Goal: Task Accomplishment & Management: Manage account settings

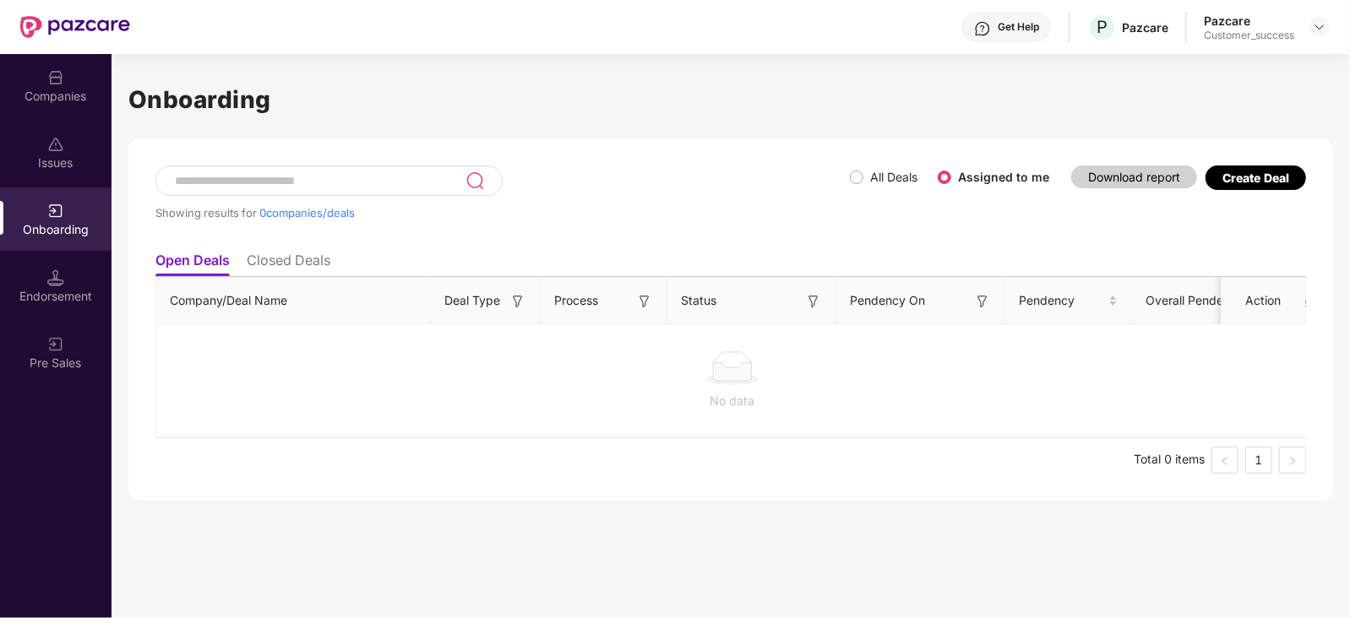
click at [62, 83] on img at bounding box center [55, 77] width 17 height 17
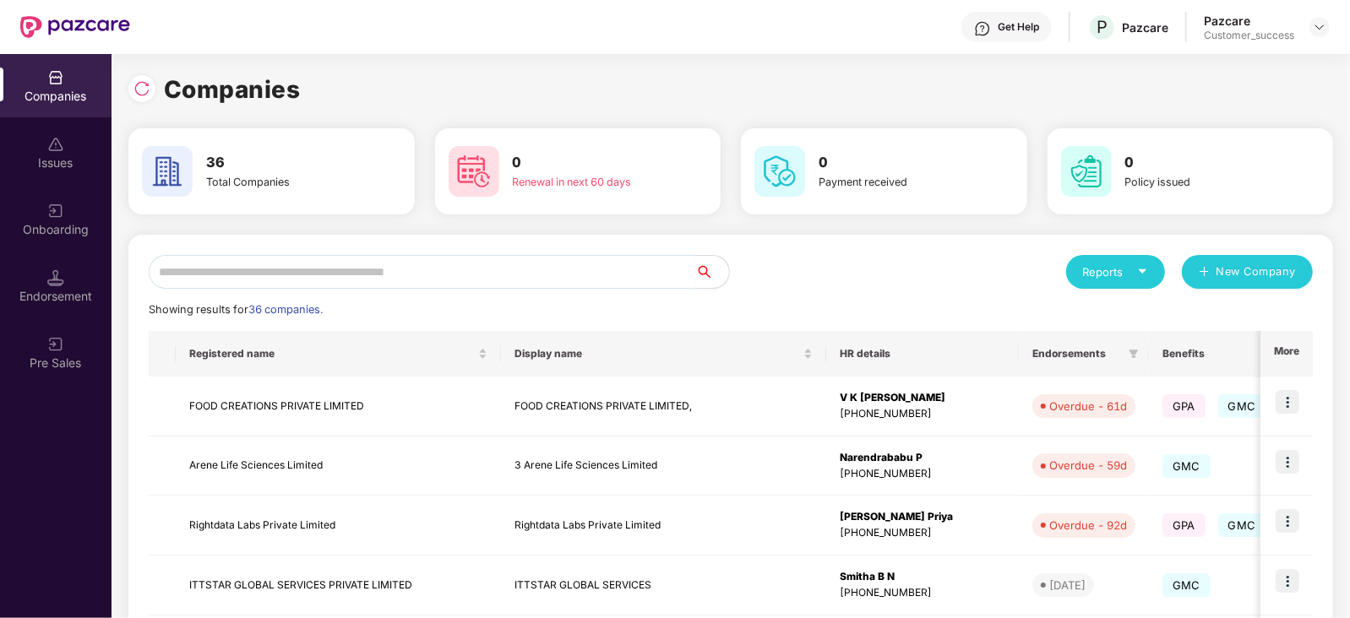
click at [272, 265] on input "text" at bounding box center [422, 272] width 546 height 34
click at [1290, 394] on img at bounding box center [1287, 402] width 24 height 24
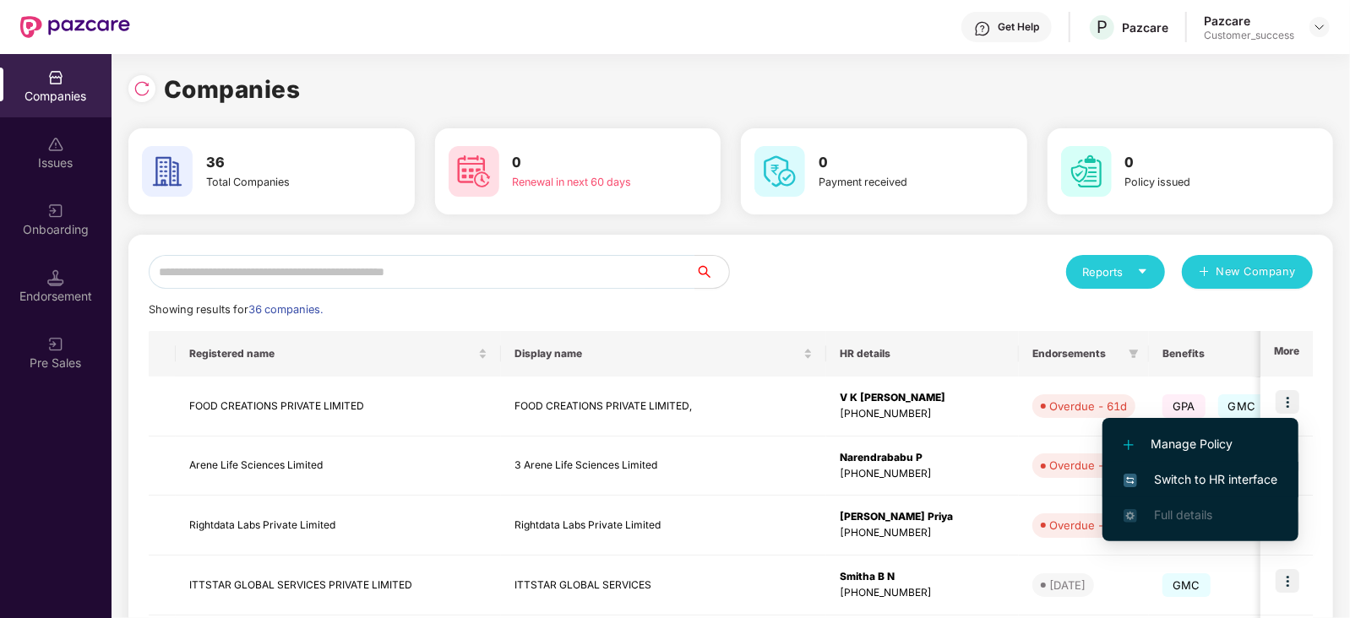
click at [1237, 482] on span "Switch to HR interface" at bounding box center [1200, 479] width 154 height 19
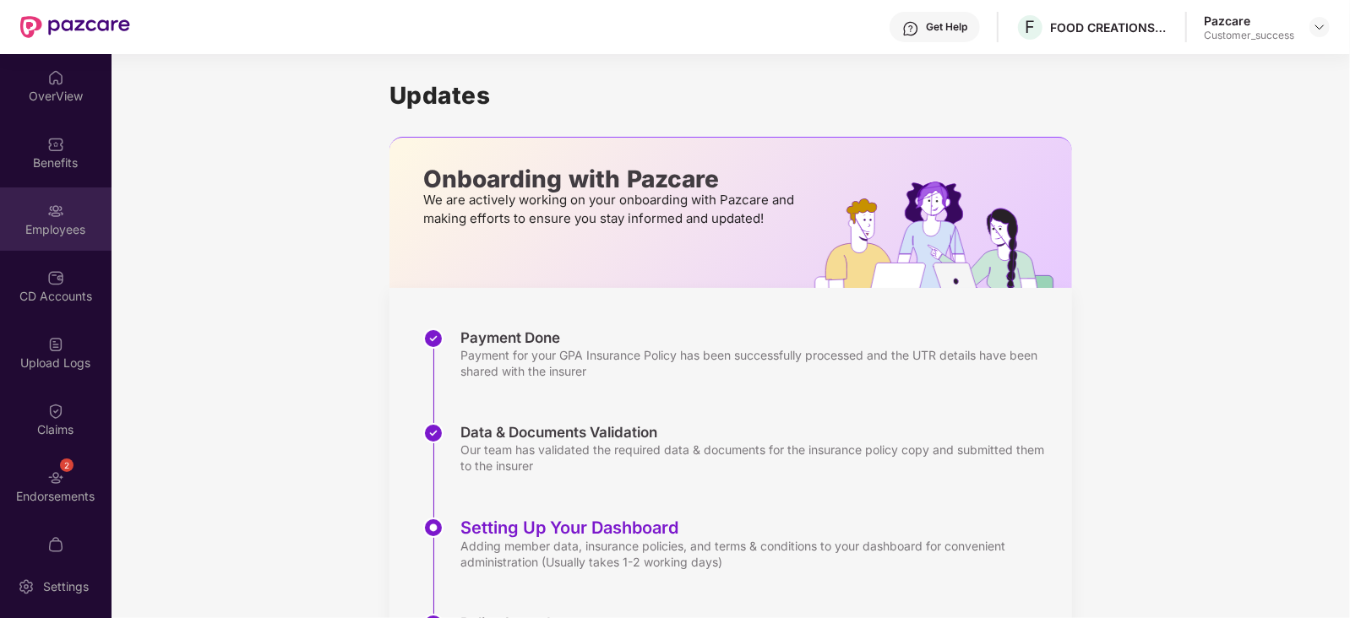
click at [54, 209] on img at bounding box center [55, 211] width 17 height 17
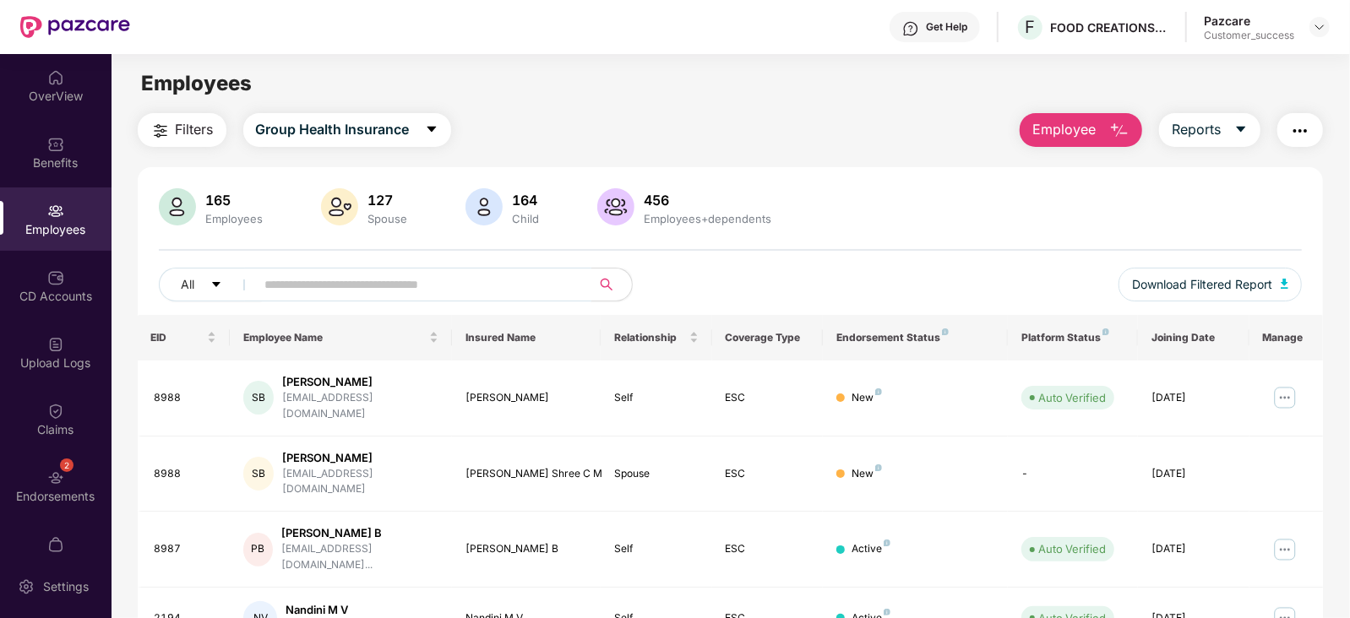
click at [377, 272] on input "text" at bounding box center [416, 284] width 303 height 25
paste input "****"
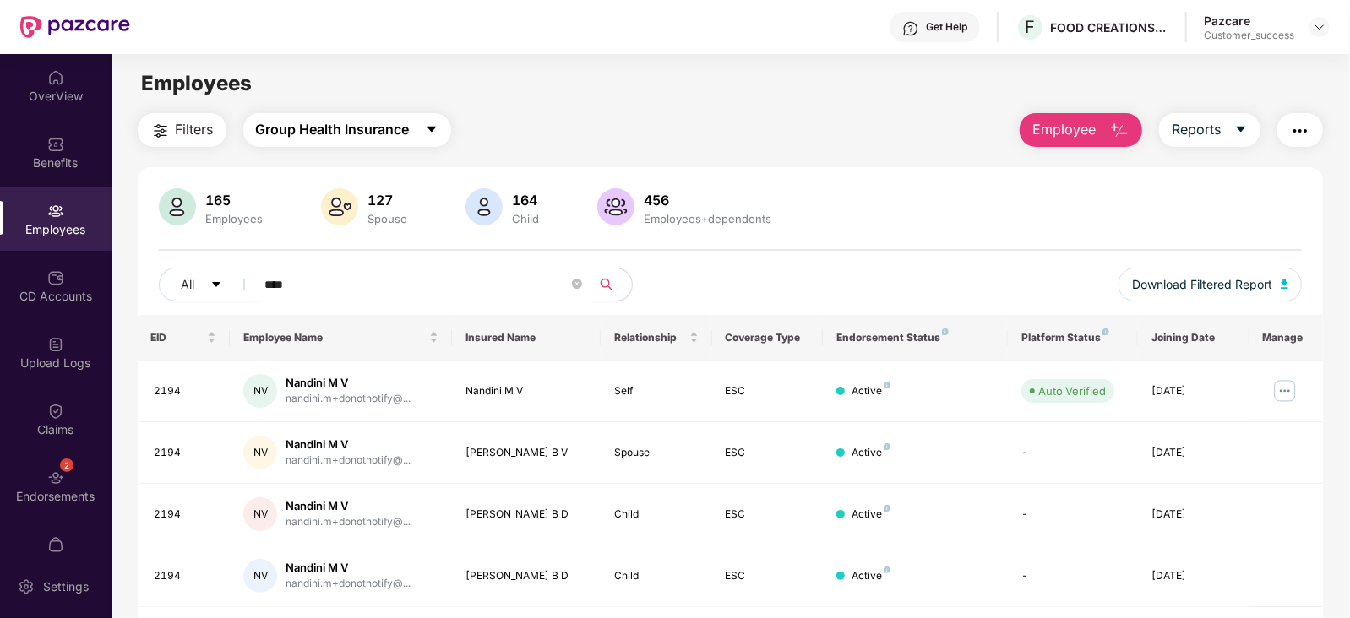
click at [435, 128] on icon "caret-down" at bounding box center [430, 130] width 9 height 6
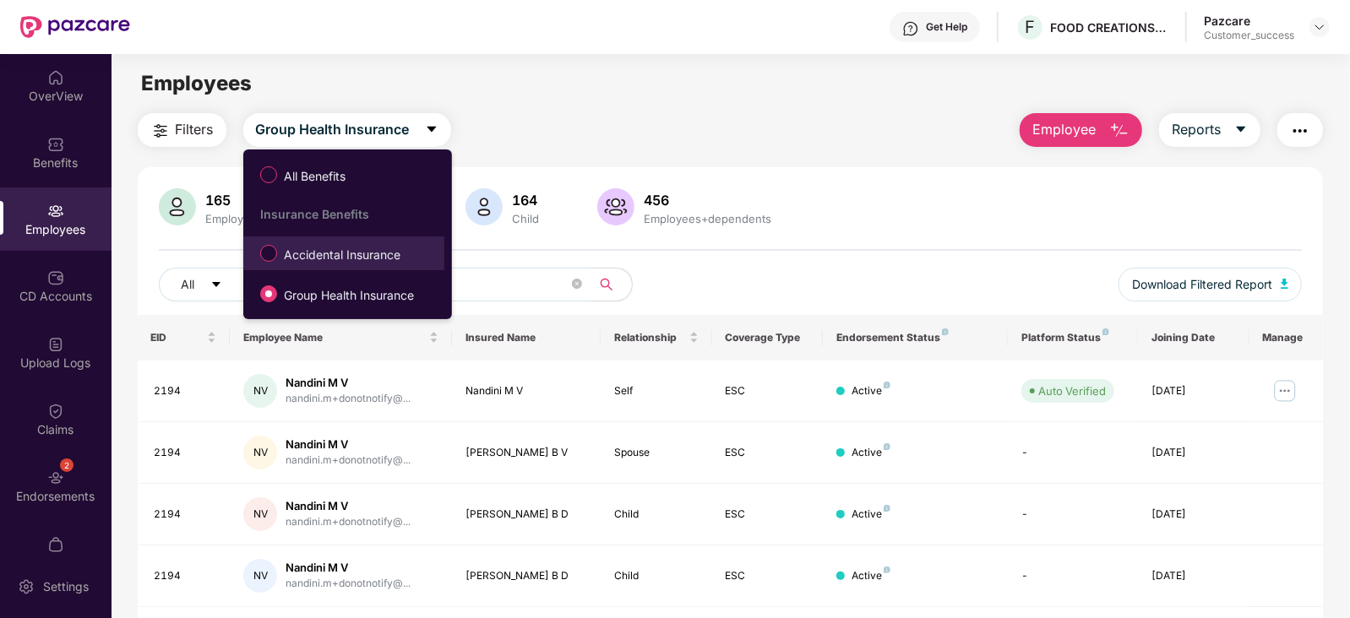
click at [353, 247] on span "Accidental Insurance" at bounding box center [342, 255] width 130 height 19
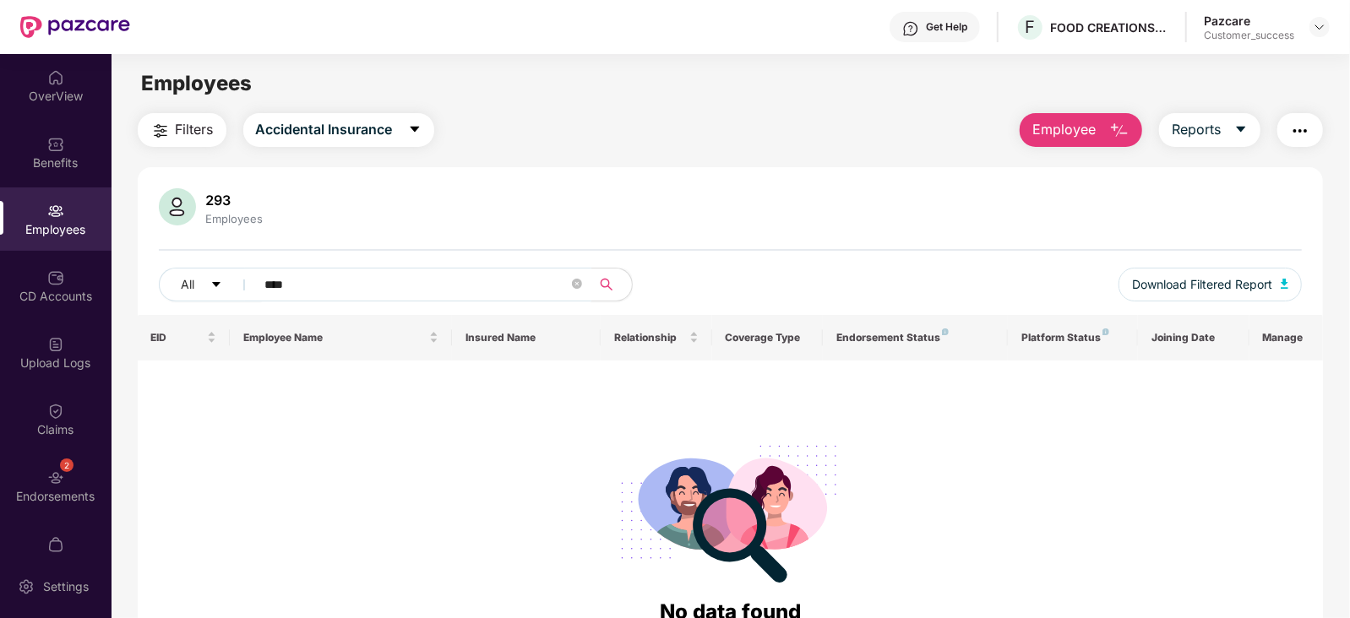
click at [351, 274] on input "****" at bounding box center [416, 284] width 303 height 25
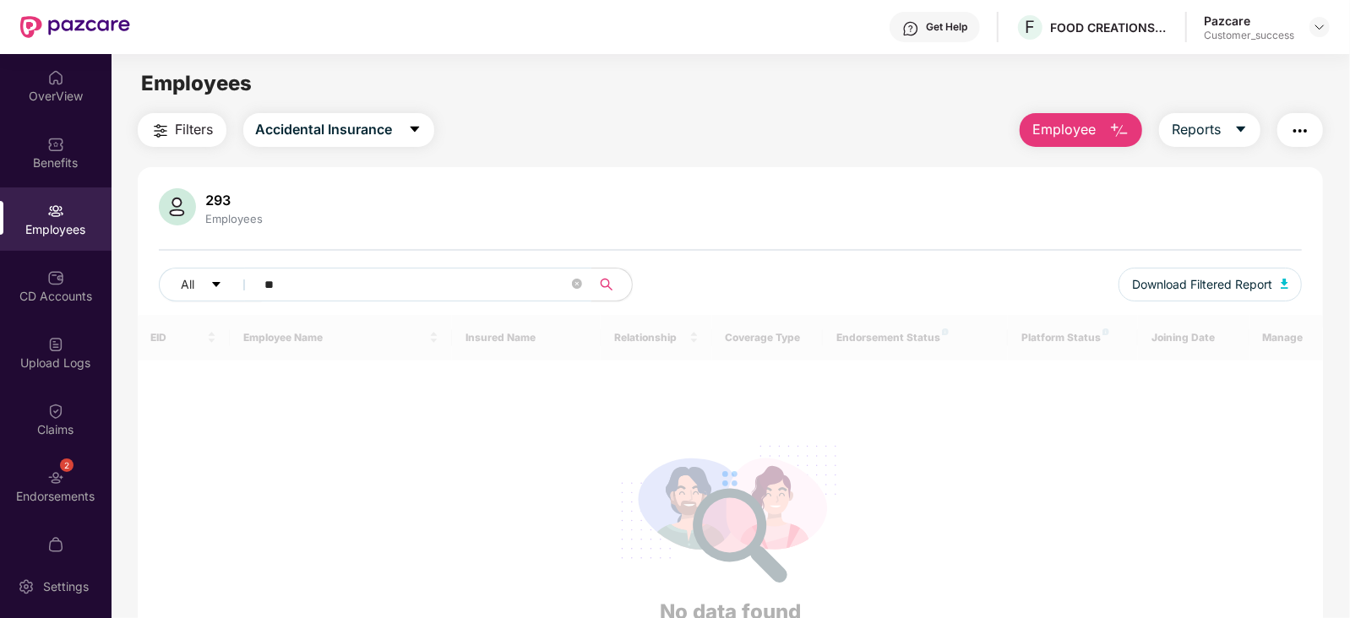
type input "*"
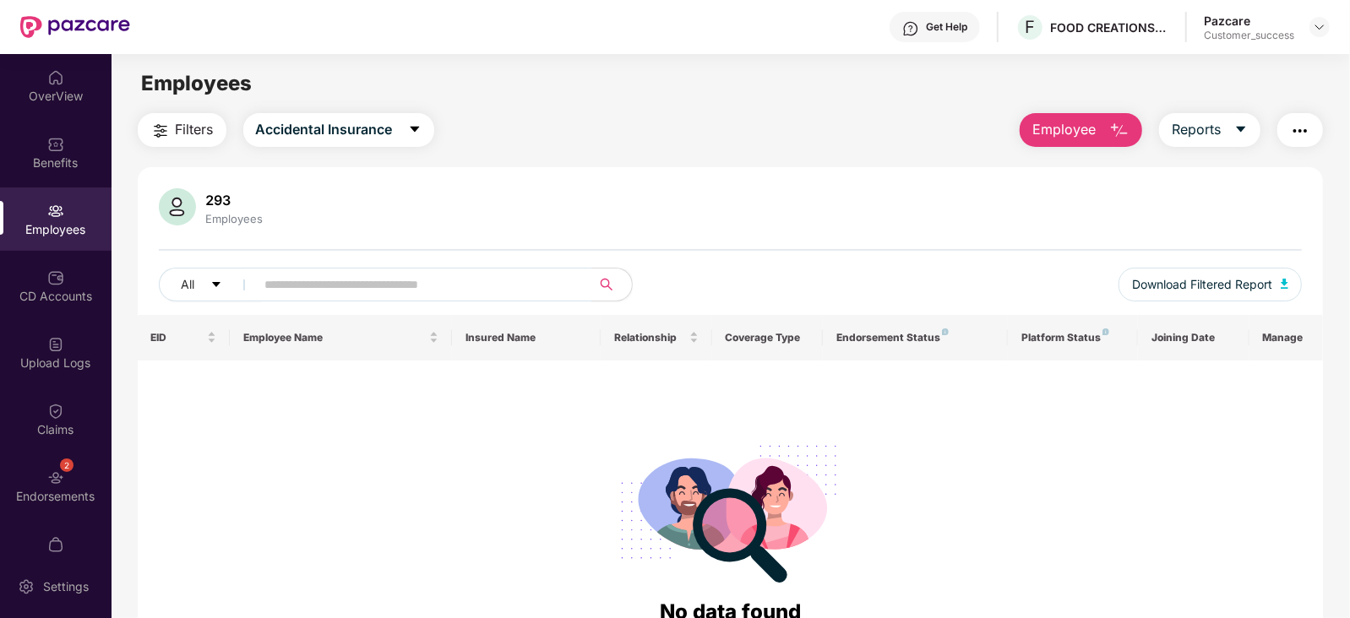
paste input "**********"
type input "*******"
click at [426, 140] on button "Accidental Insurance" at bounding box center [338, 130] width 191 height 34
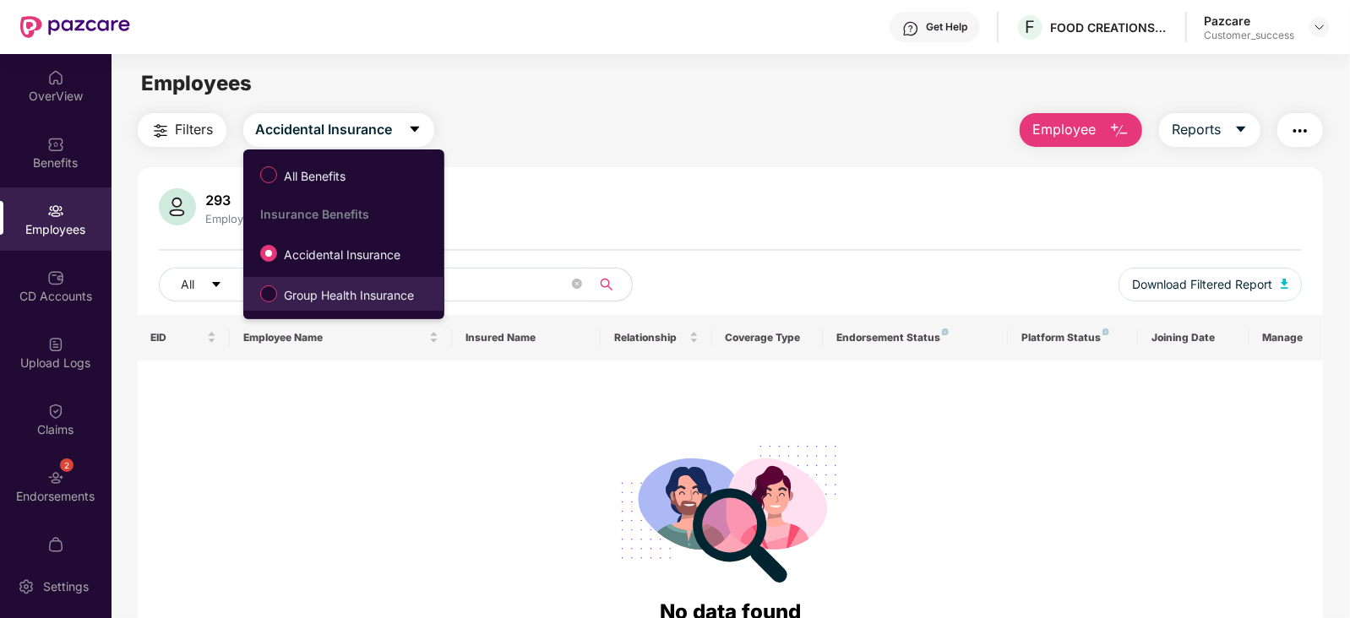
click at [343, 284] on label "Group Health Insurance" at bounding box center [340, 294] width 177 height 29
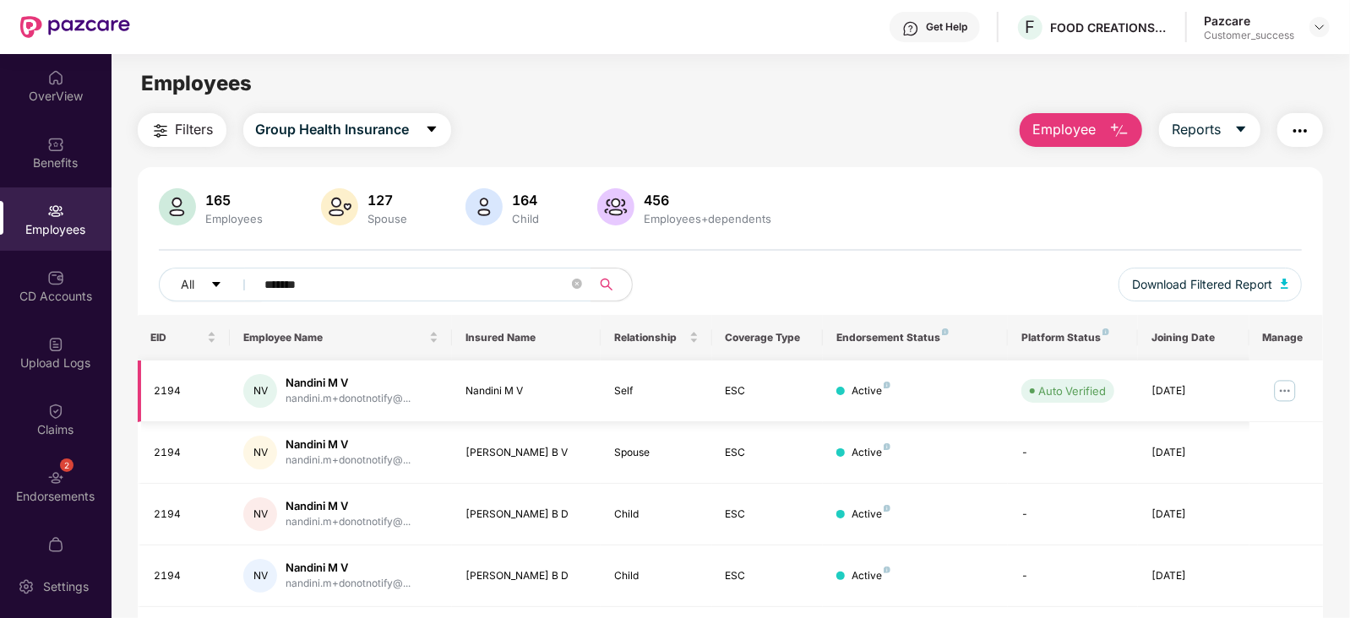
click at [1281, 385] on img at bounding box center [1284, 391] width 27 height 27
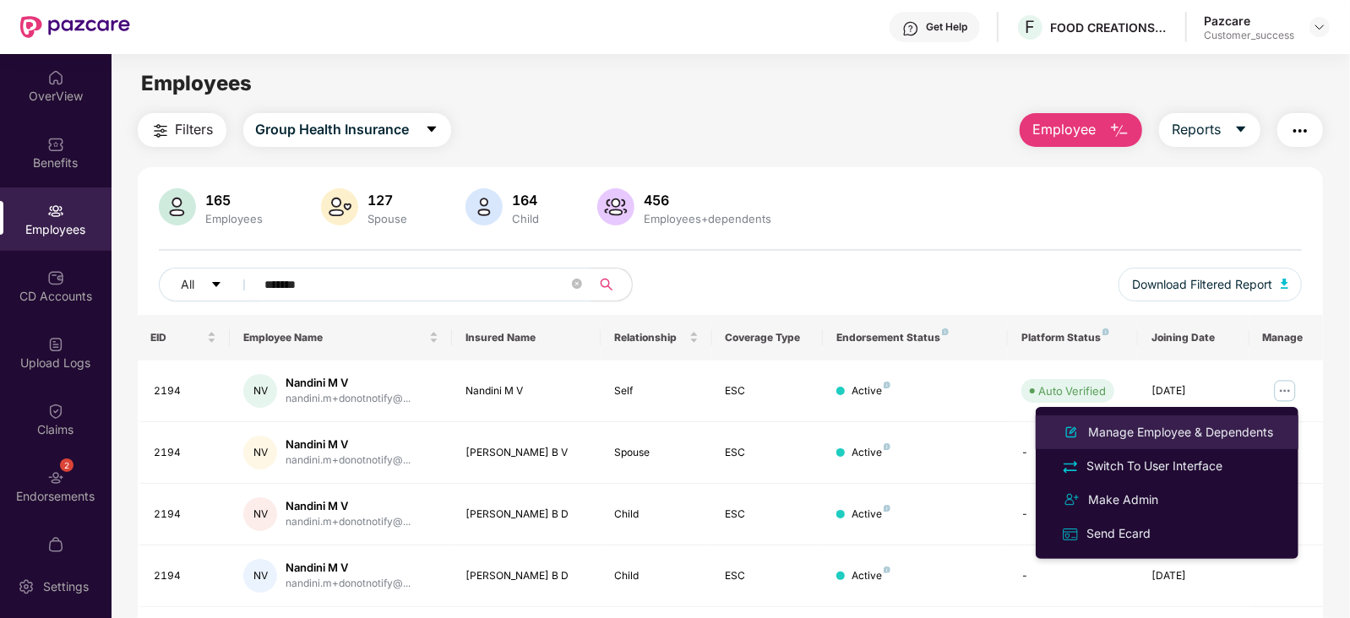
click at [1186, 432] on div "Manage Employee & Dependents" at bounding box center [1180, 432] width 192 height 19
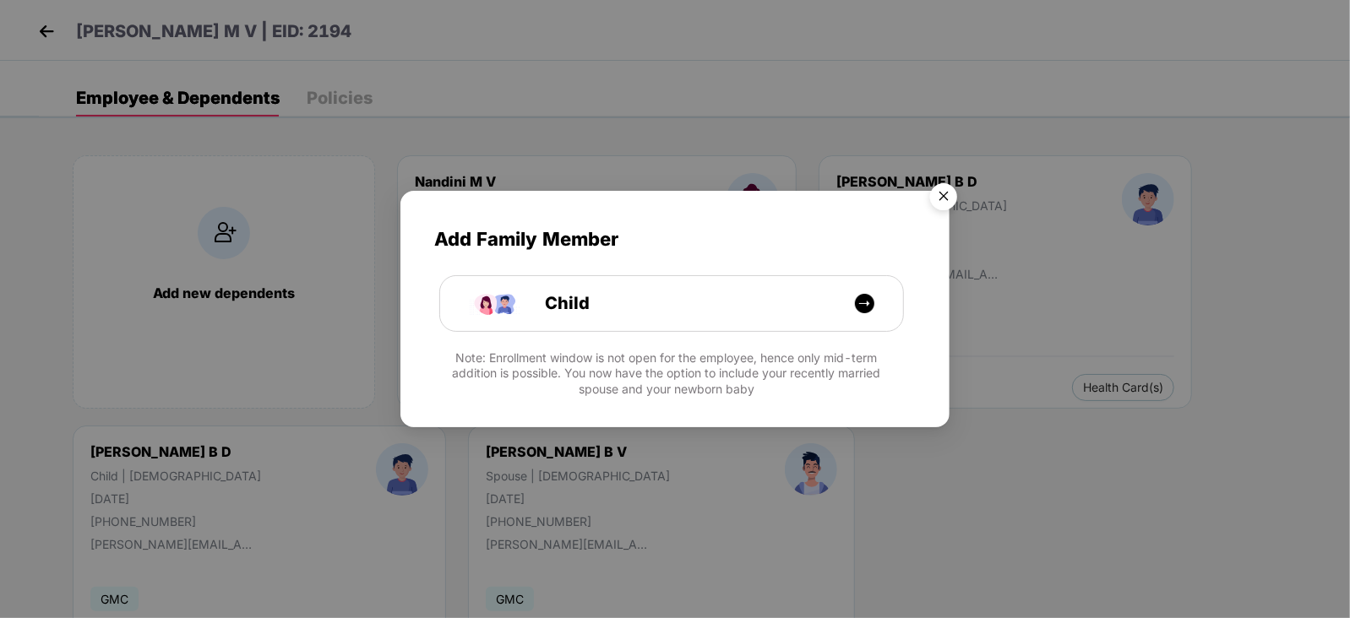
click at [950, 192] on img "Close" at bounding box center [943, 199] width 47 height 47
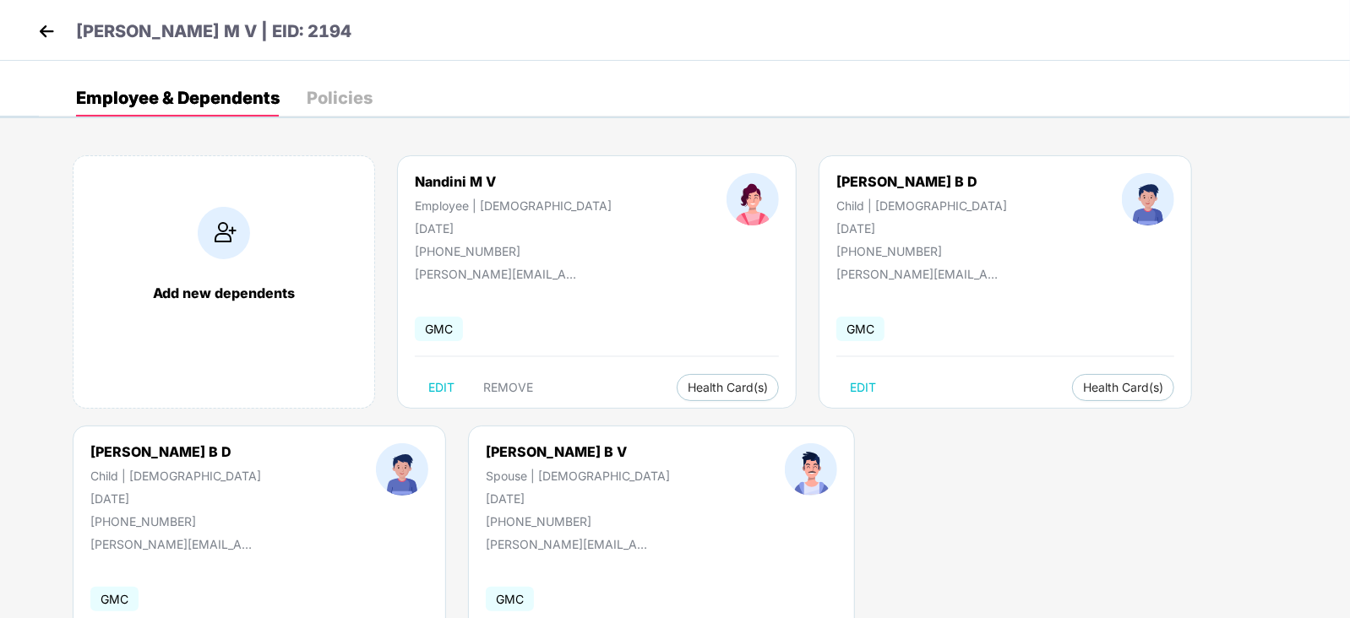
drag, startPoint x: 521, startPoint y: 244, endPoint x: 493, endPoint y: 229, distance: 31.7
click at [493, 118] on div "Nandini M V | EID: 2194 Employee & Dependents Policies Add new dependents Nandi…" at bounding box center [675, 59] width 1350 height 118
click at [802, 437] on div "Add new dependents Nandini M V Employee | Female 15 May 1993 +917022962242 nand…" at bounding box center [694, 425] width 1311 height 591
drag, startPoint x: 415, startPoint y: 274, endPoint x: 587, endPoint y: 279, distance: 172.4
click at [587, 279] on div "Nandini M V Employee | Female 15 May 1993 +917022962242 nandini.m+donotnotify@r…" at bounding box center [596, 281] width 399 height 253
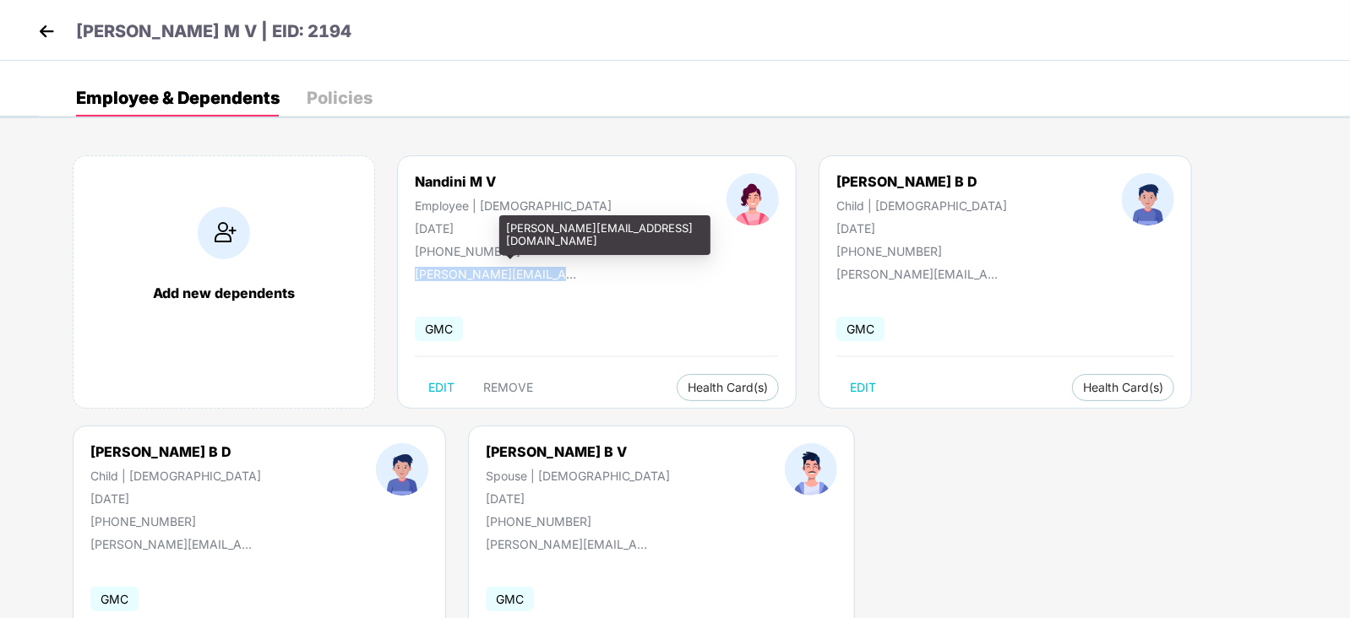
click at [547, 268] on div "nandini.m+donotnotify@rediffmail.com" at bounding box center [499, 274] width 169 height 14
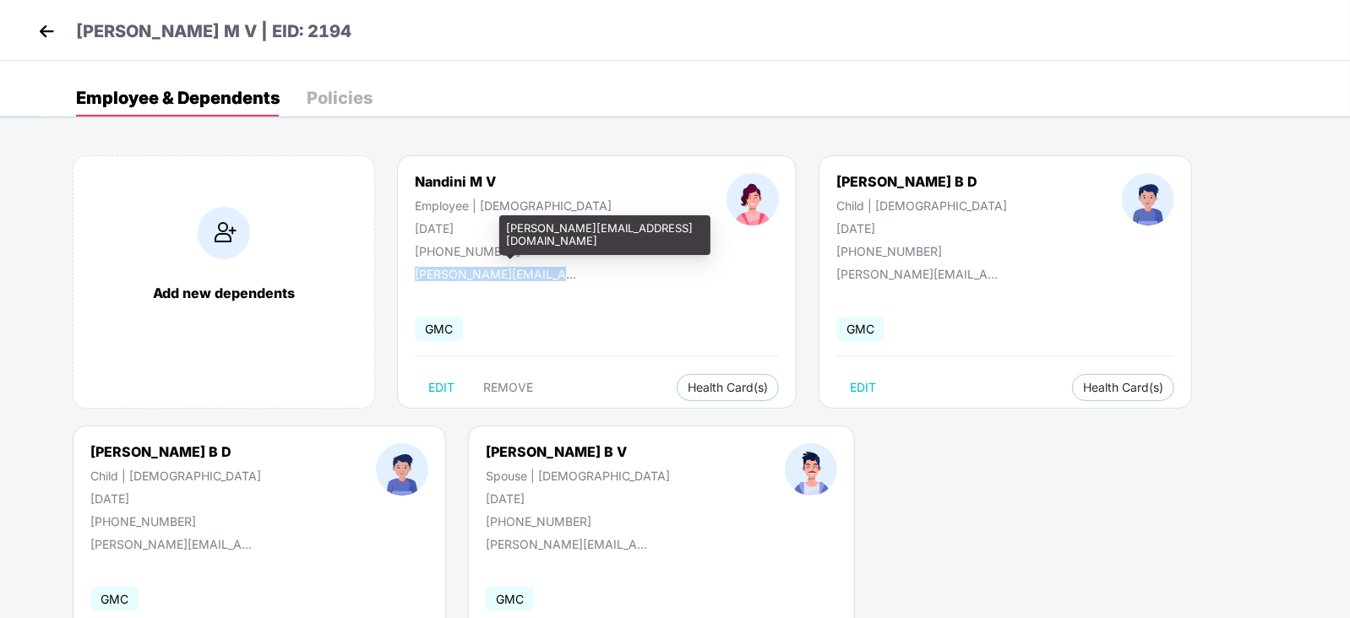
drag, startPoint x: 547, startPoint y: 268, endPoint x: 565, endPoint y: 268, distance: 17.7
click at [565, 268] on div "nandini.m+donotnotify@rediffmail.com" at bounding box center [499, 274] width 169 height 14
click at [514, 267] on div "nandini.m+donotnotify@rediffmail.com" at bounding box center [499, 274] width 169 height 14
click at [530, 267] on div "nandini.m+donotnotify@rediffmail.com" at bounding box center [499, 274] width 169 height 14
drag, startPoint x: 546, startPoint y: 276, endPoint x: 498, endPoint y: 225, distance: 69.3
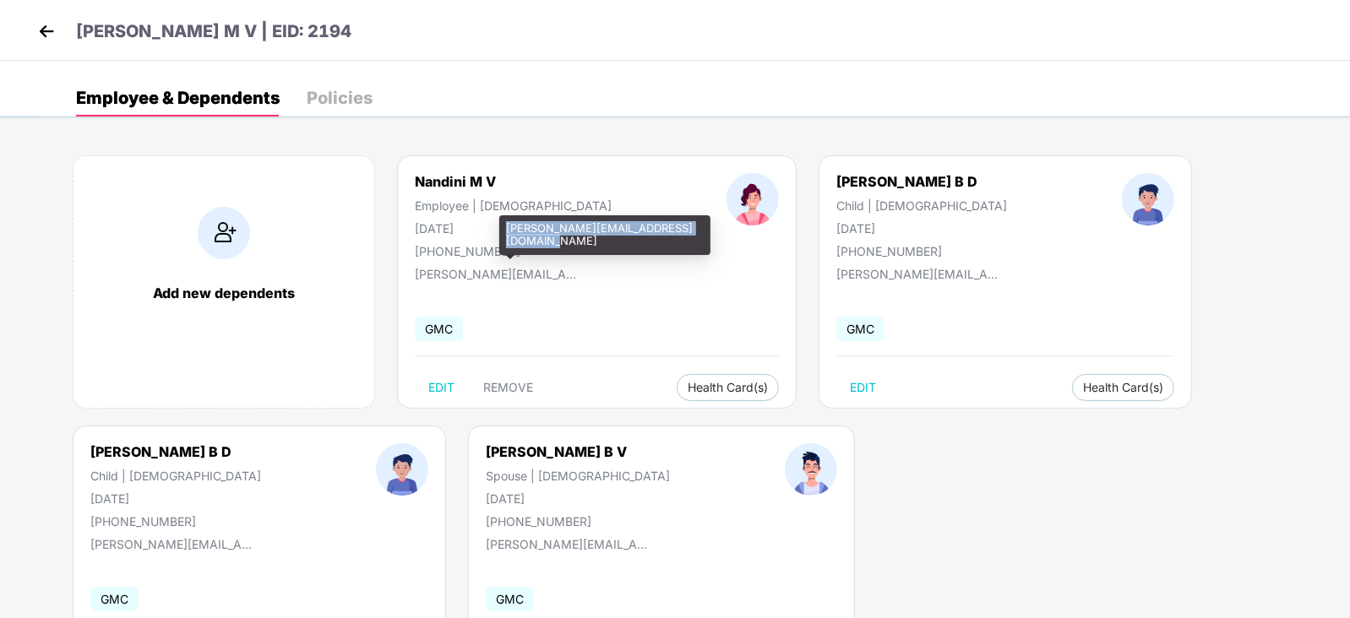
click at [499, 225] on div "nandini.m+donotnotify@rediffmail.com" at bounding box center [604, 235] width 211 height 40
copy div "nandini.m+donotnotify@rediffmail.com"
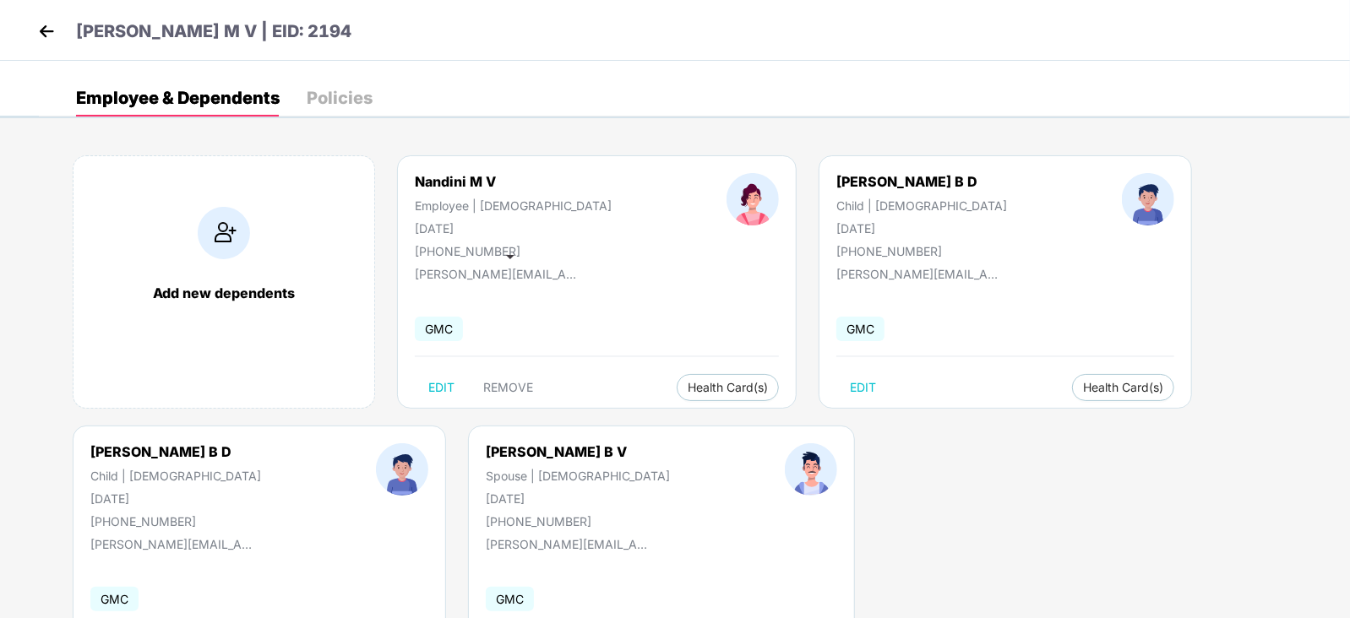
drag, startPoint x: 521, startPoint y: 272, endPoint x: 492, endPoint y: 276, distance: 29.0
click at [492, 276] on div "nandini.m+donotnotify@rediffmail.com" at bounding box center [499, 274] width 169 height 14
click at [560, 263] on div "nandini.m+donotnotify@rediffmail.com" at bounding box center [499, 269] width 169 height 23
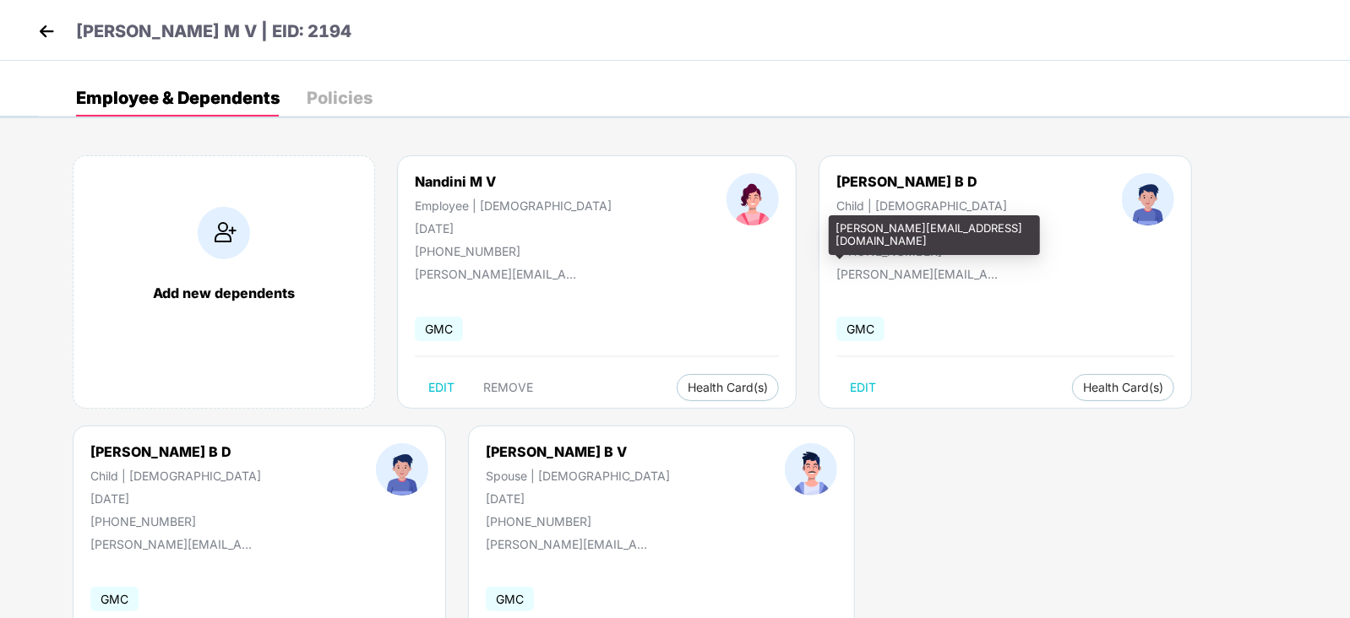
drag, startPoint x: 831, startPoint y: 273, endPoint x: 828, endPoint y: 236, distance: 37.2
click at [828, 236] on div "nandini.m+donotnotify@rediffmail.com" at bounding box center [933, 235] width 211 height 40
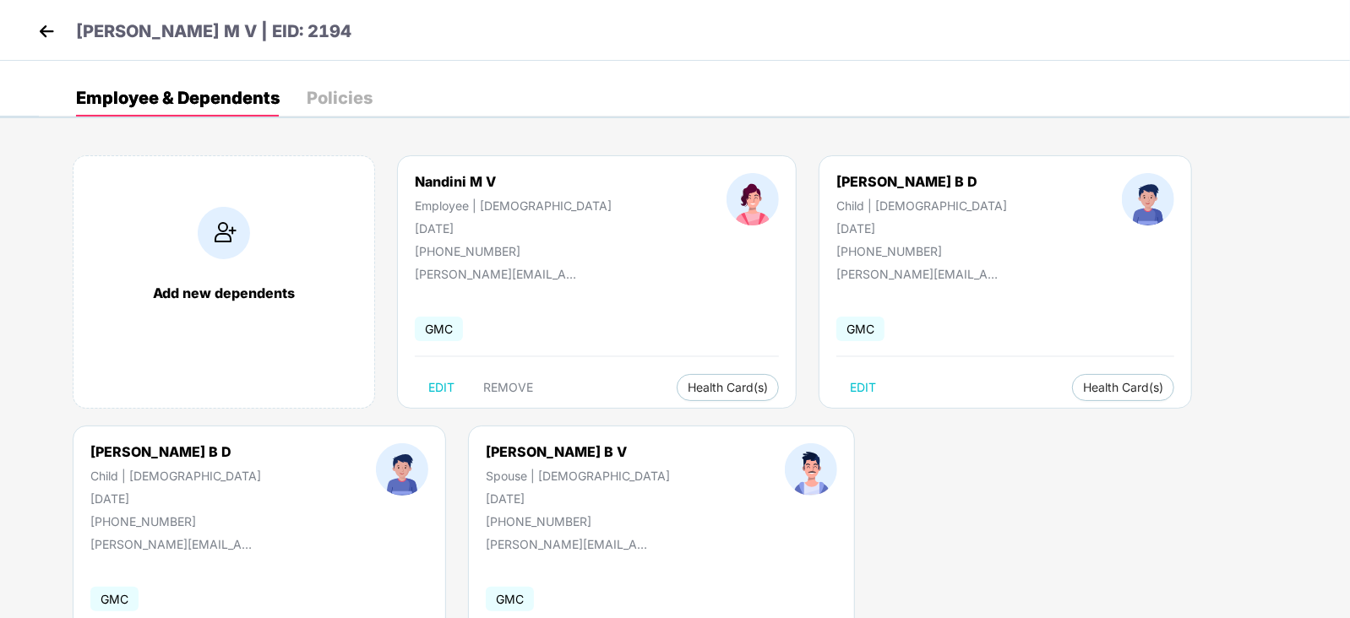
drag, startPoint x: 866, startPoint y: 235, endPoint x: 826, endPoint y: 226, distance: 40.6
click at [826, 118] on div "Nandini M V | EID: 2194 Employee & Dependents Policies Add new dependents Nandi…" at bounding box center [675, 59] width 1350 height 118
click at [1064, 239] on div at bounding box center [1147, 215] width 167 height 85
drag, startPoint x: 422, startPoint y: 254, endPoint x: 511, endPoint y: 247, distance: 89.0
click at [511, 247] on div "+917022962242" at bounding box center [513, 251] width 197 height 14
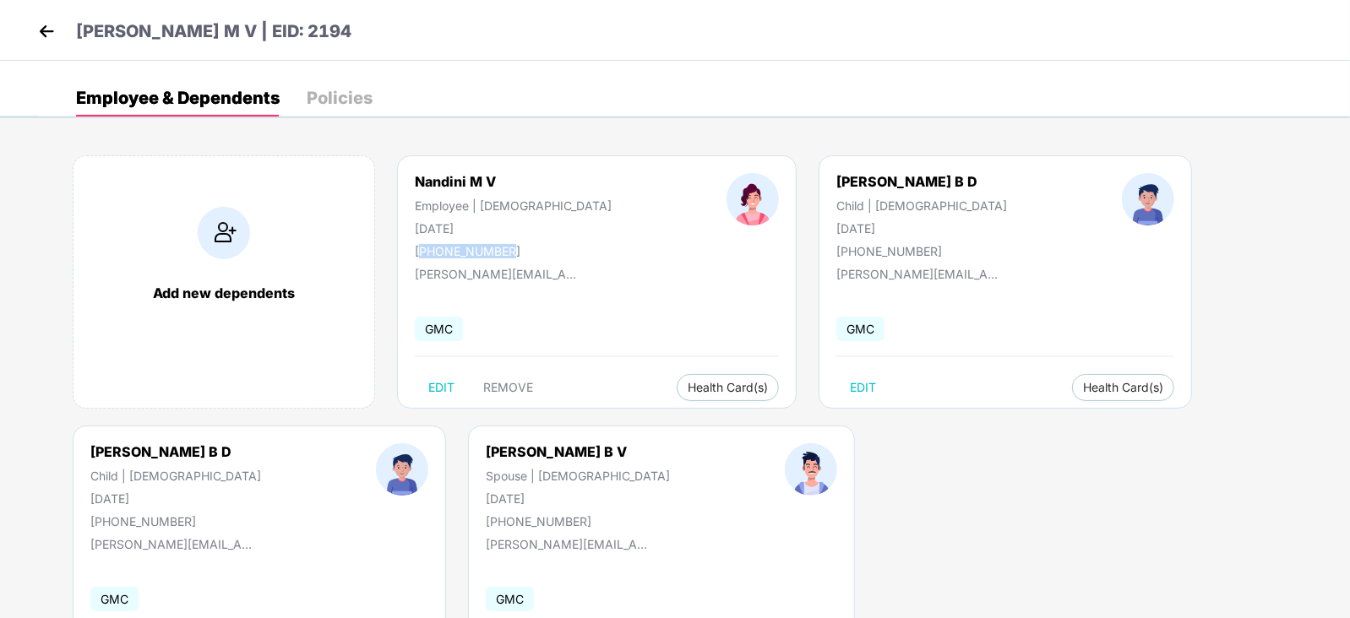
copy div "917022962242"
click at [47, 40] on img at bounding box center [46, 31] width 25 height 25
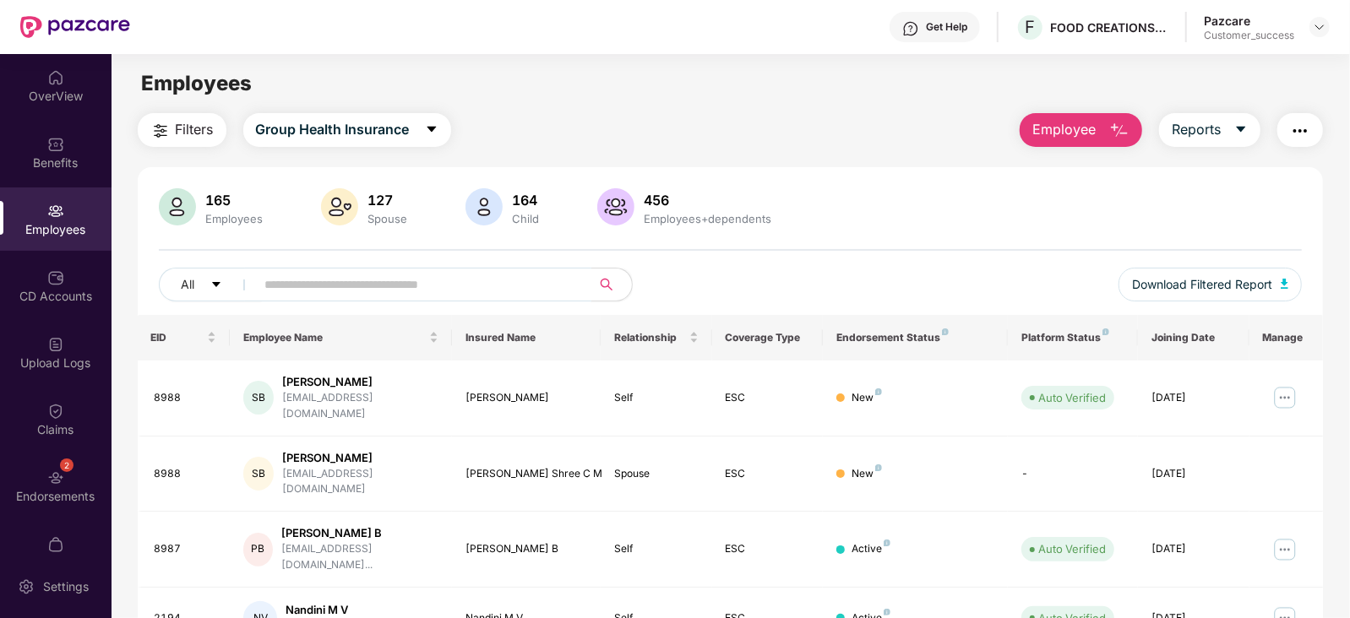
click at [445, 286] on input "text" at bounding box center [416, 284] width 303 height 25
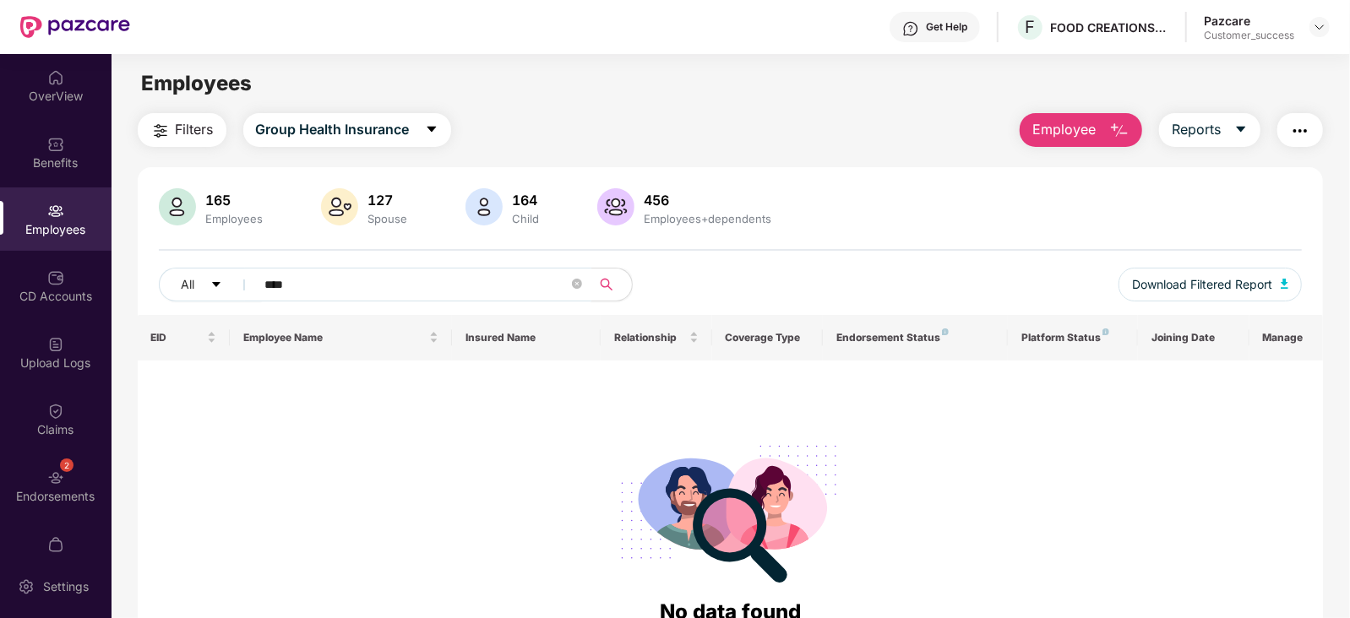
click at [275, 283] on input "****" at bounding box center [416, 284] width 303 height 25
type input "****"
click at [438, 125] on icon "caret-down" at bounding box center [432, 129] width 14 height 14
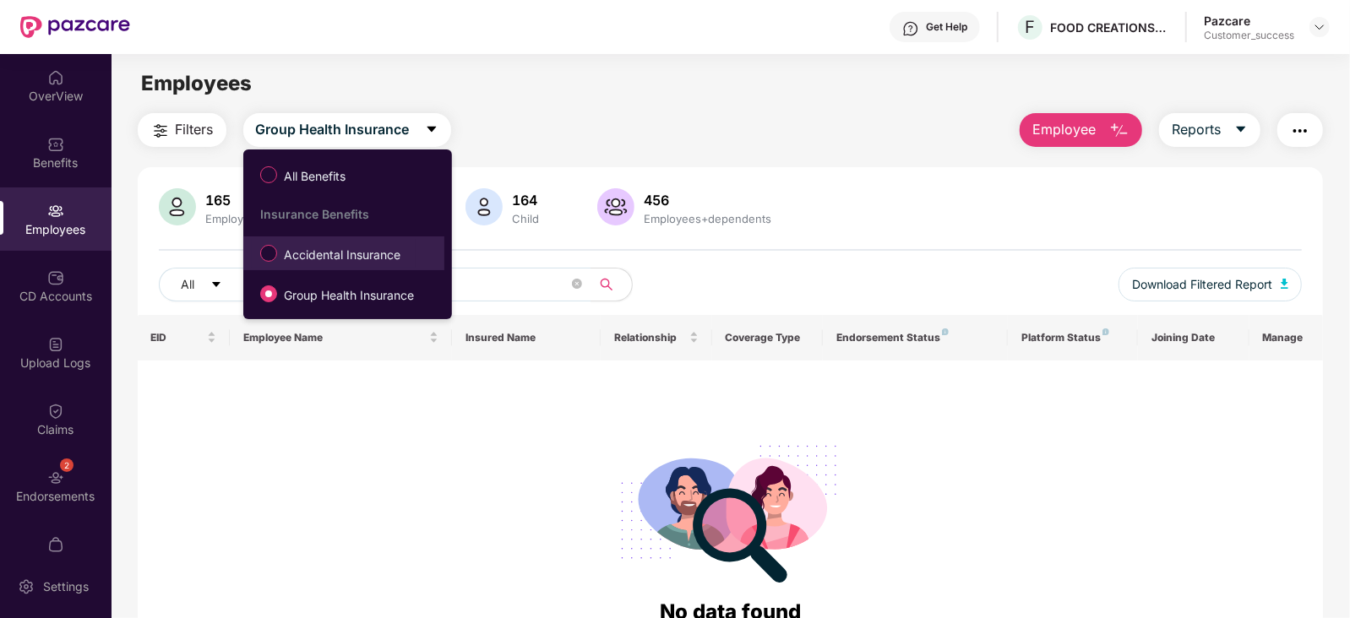
click at [350, 258] on span "Accidental Insurance" at bounding box center [342, 255] width 130 height 19
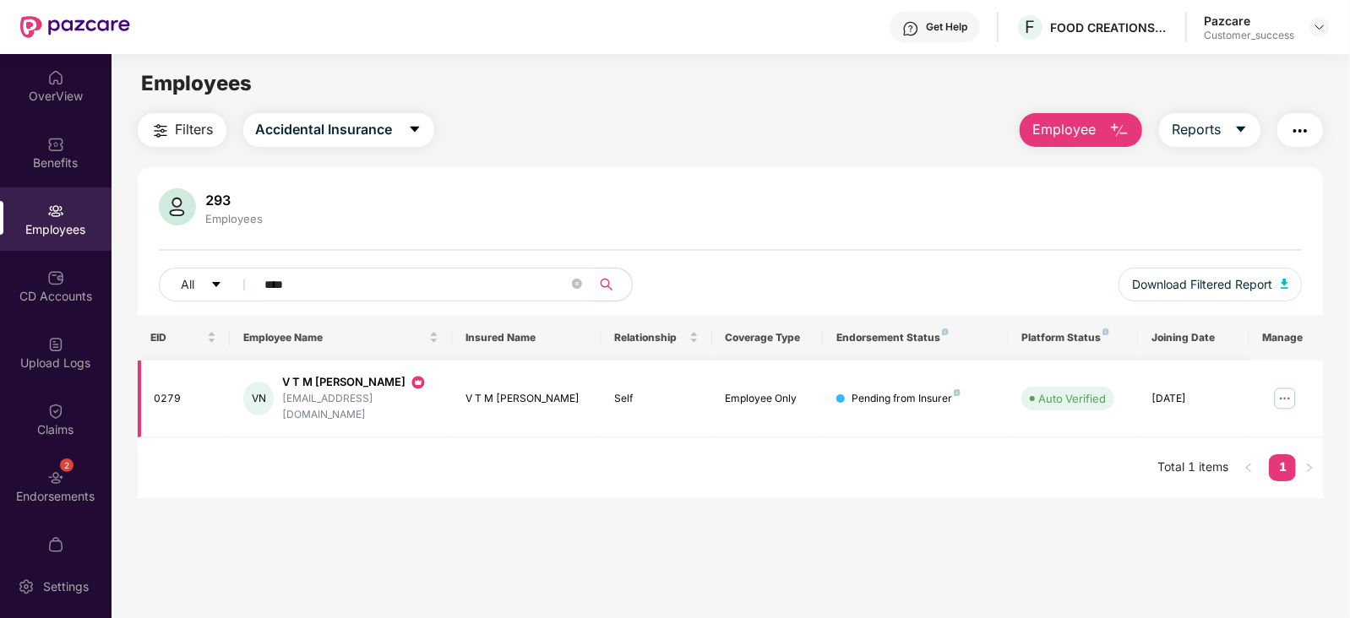
click at [1288, 394] on img at bounding box center [1284, 398] width 27 height 27
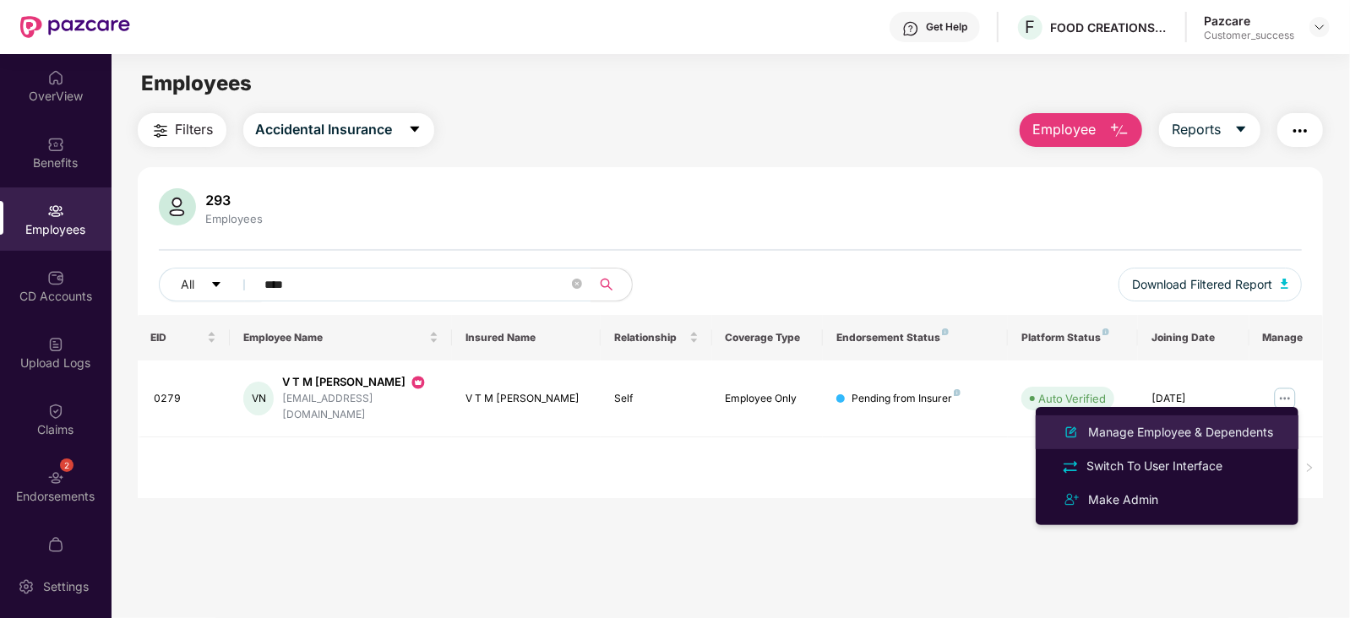
click at [1190, 430] on div "Manage Employee & Dependents" at bounding box center [1180, 432] width 192 height 19
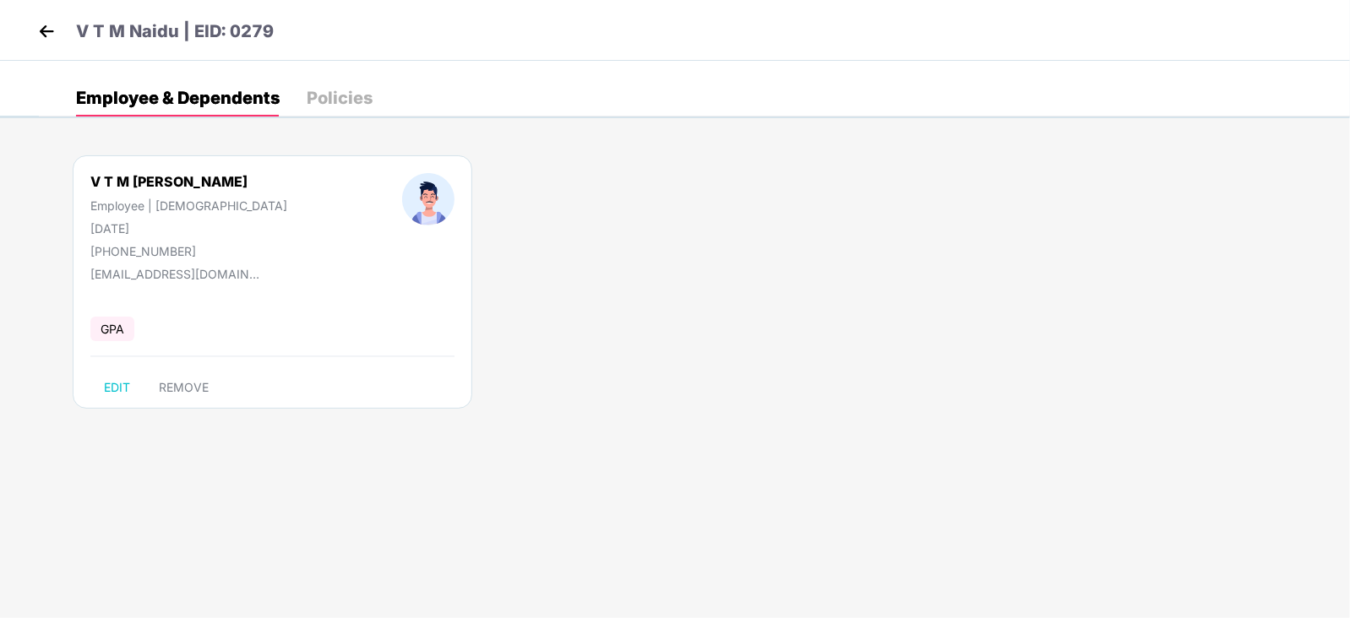
click at [51, 40] on img at bounding box center [46, 31] width 25 height 25
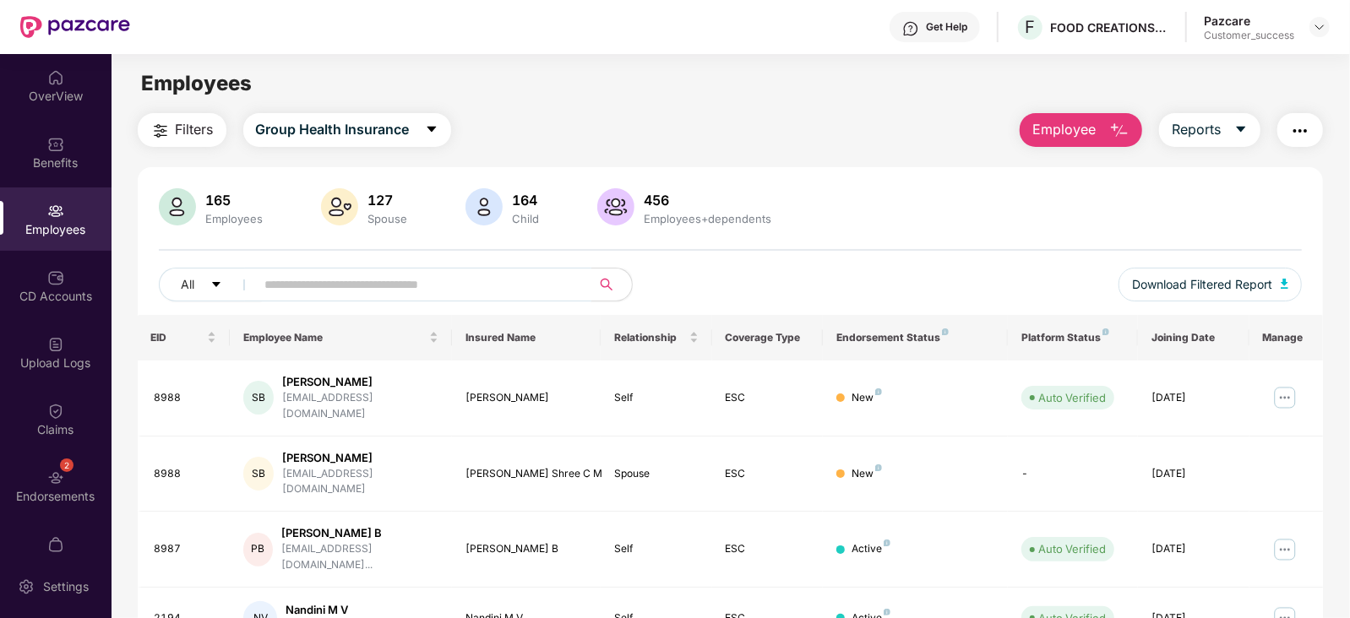
click at [306, 270] on span at bounding box center [418, 285] width 346 height 34
paste input "****"
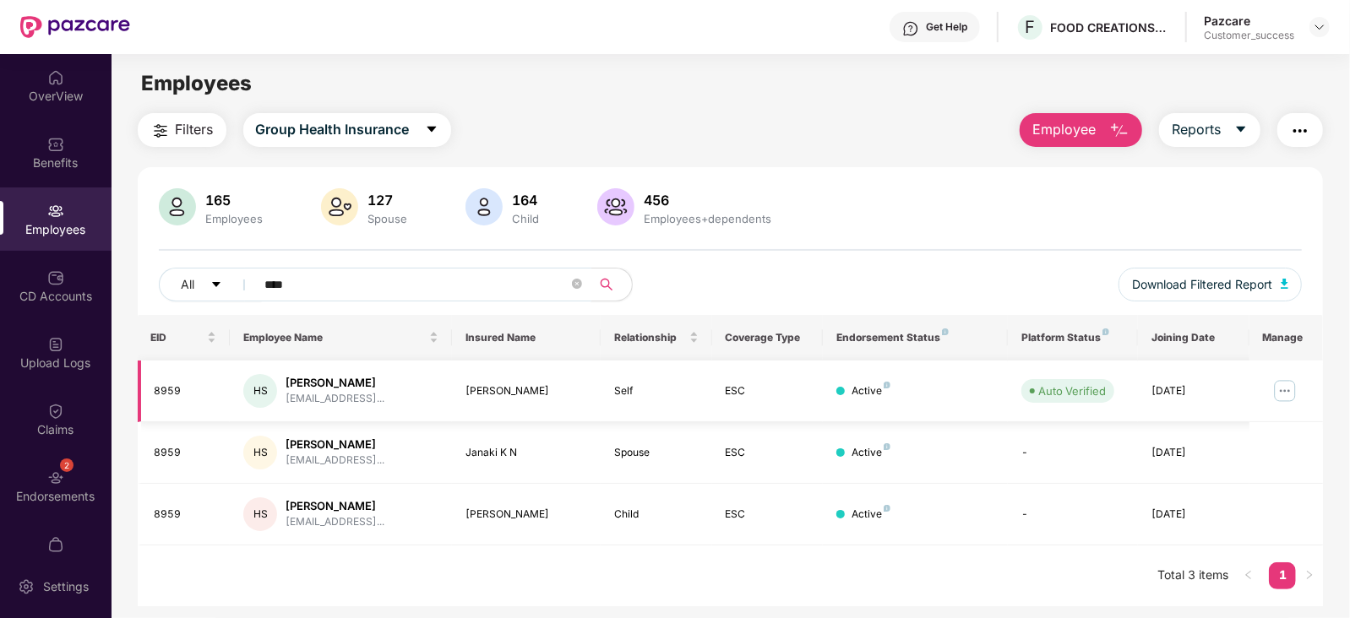
type input "****"
click at [1289, 386] on img at bounding box center [1284, 391] width 27 height 27
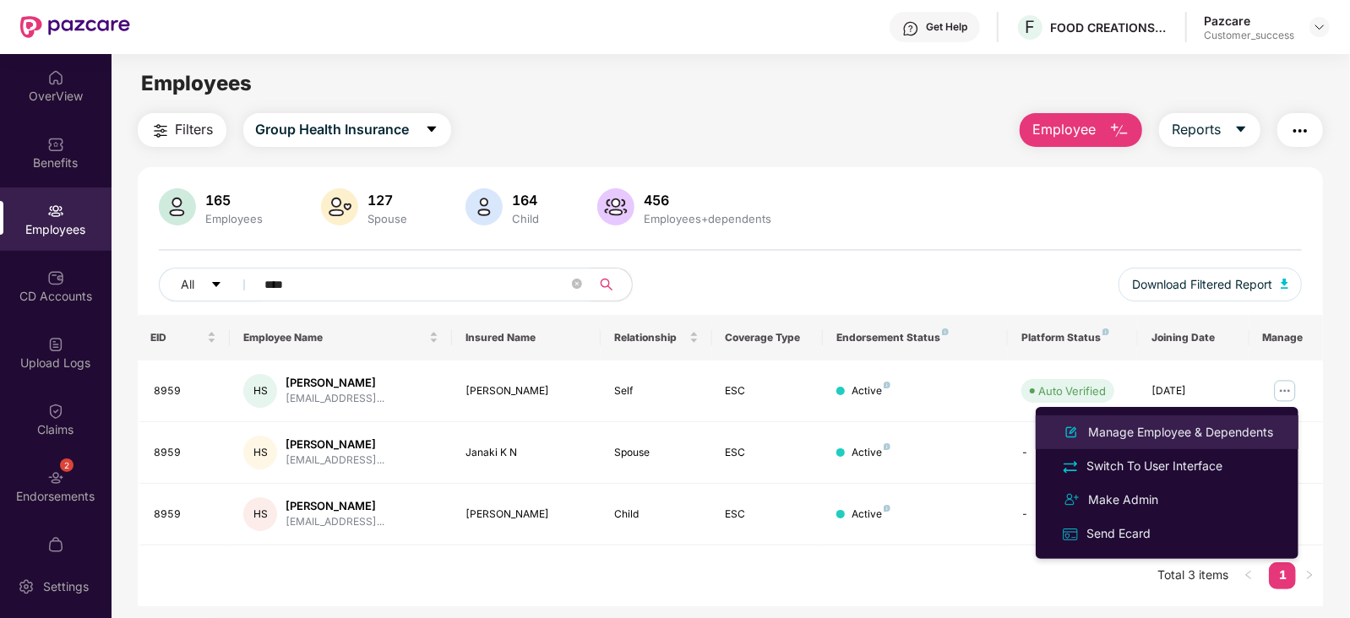
click at [1238, 432] on div "Manage Employee & Dependents" at bounding box center [1180, 432] width 192 height 19
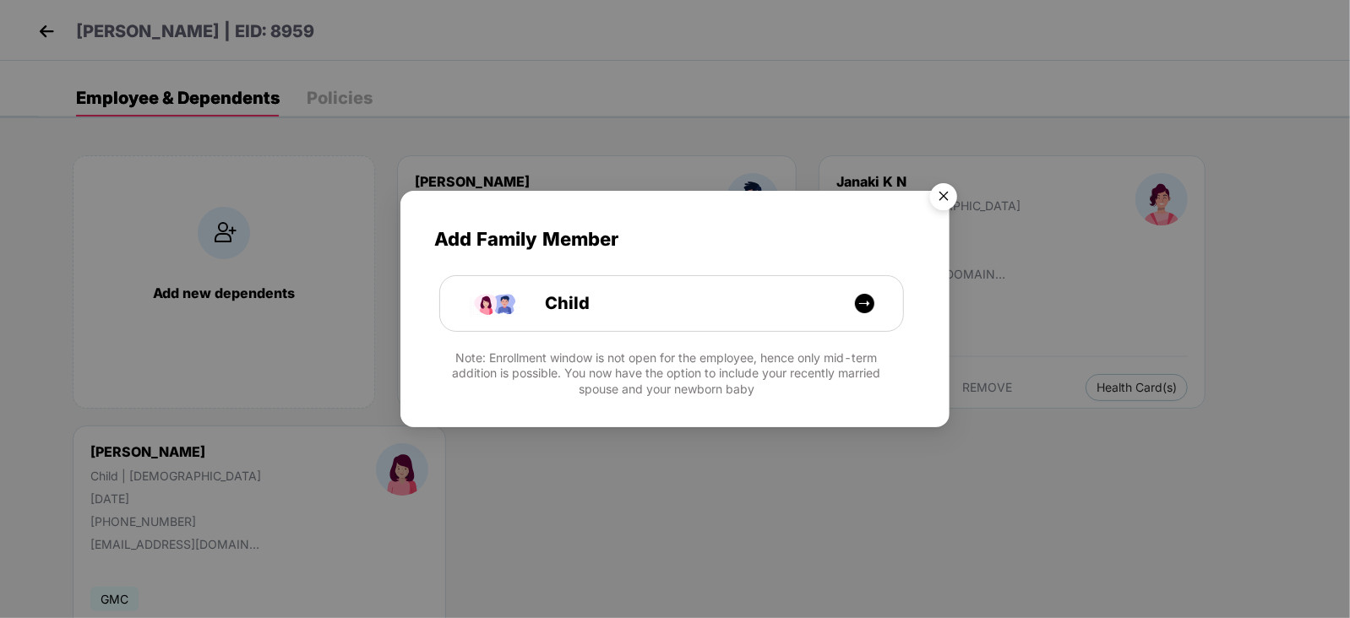
click at [946, 183] on img "Close" at bounding box center [943, 199] width 47 height 47
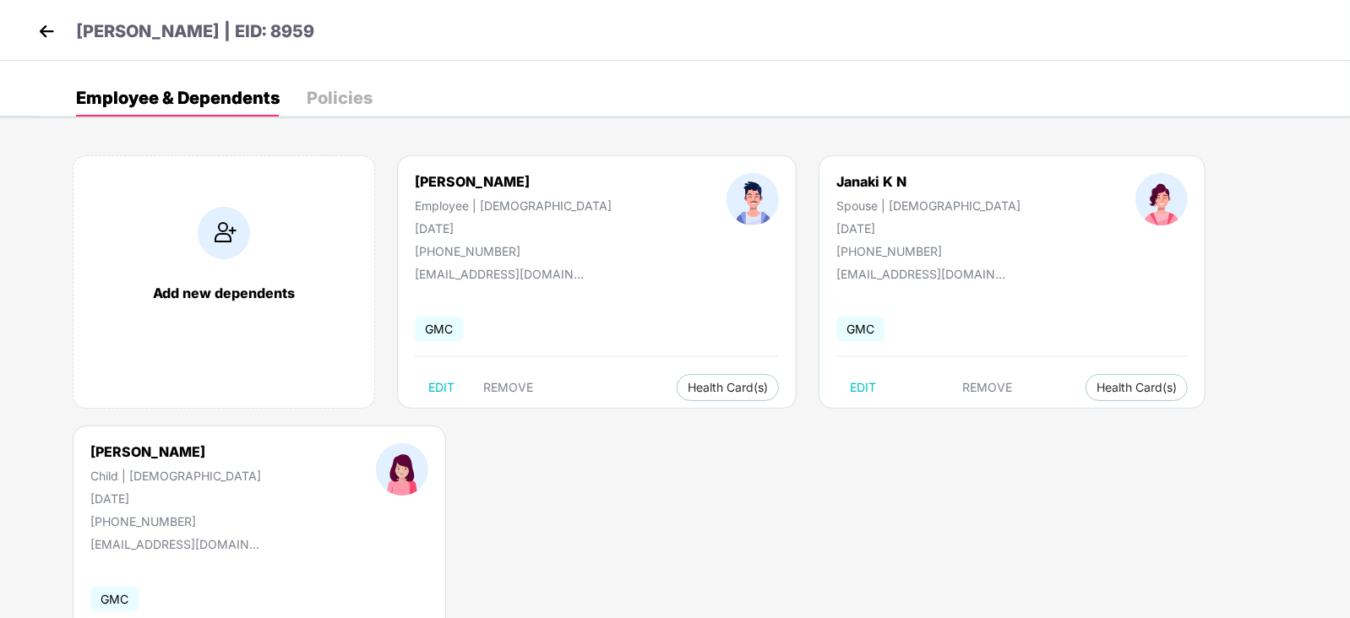
click at [43, 35] on img at bounding box center [46, 31] width 25 height 25
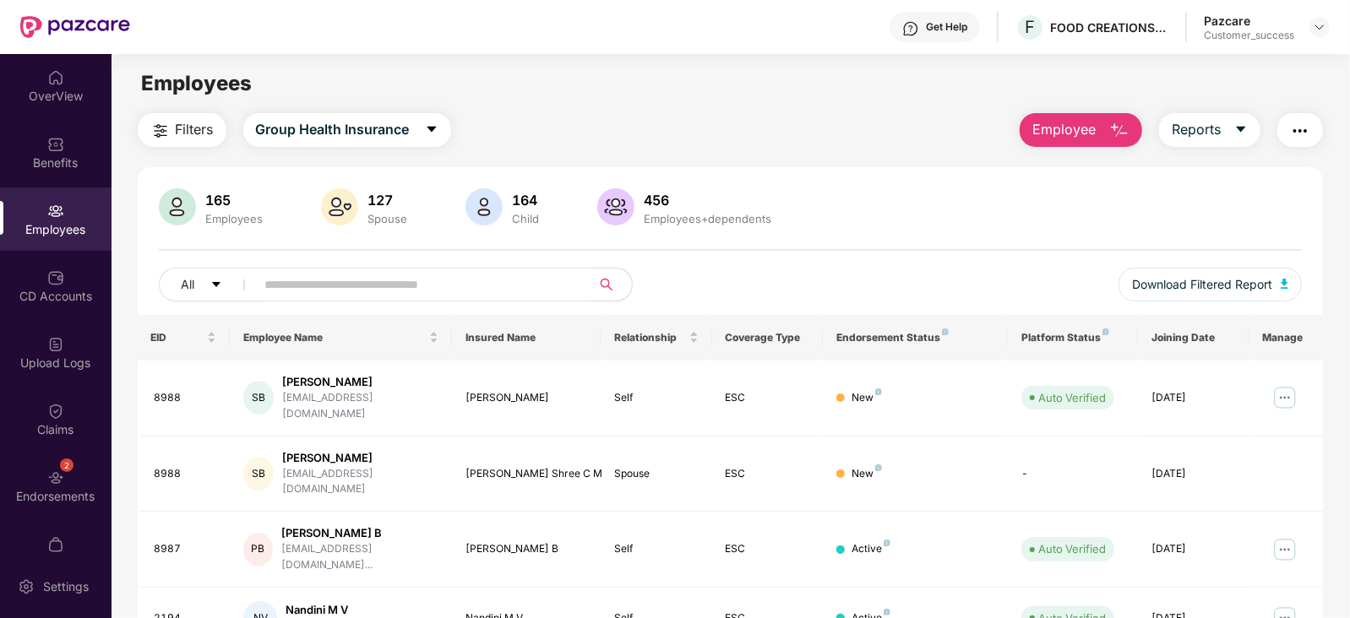
click at [383, 109] on main "Employees Filters Group Health Insurance Employee Reports 165 Employees 127 Spo…" at bounding box center [729, 363] width 1237 height 618
click at [375, 126] on span "Group Health Insurance" at bounding box center [333, 129] width 154 height 21
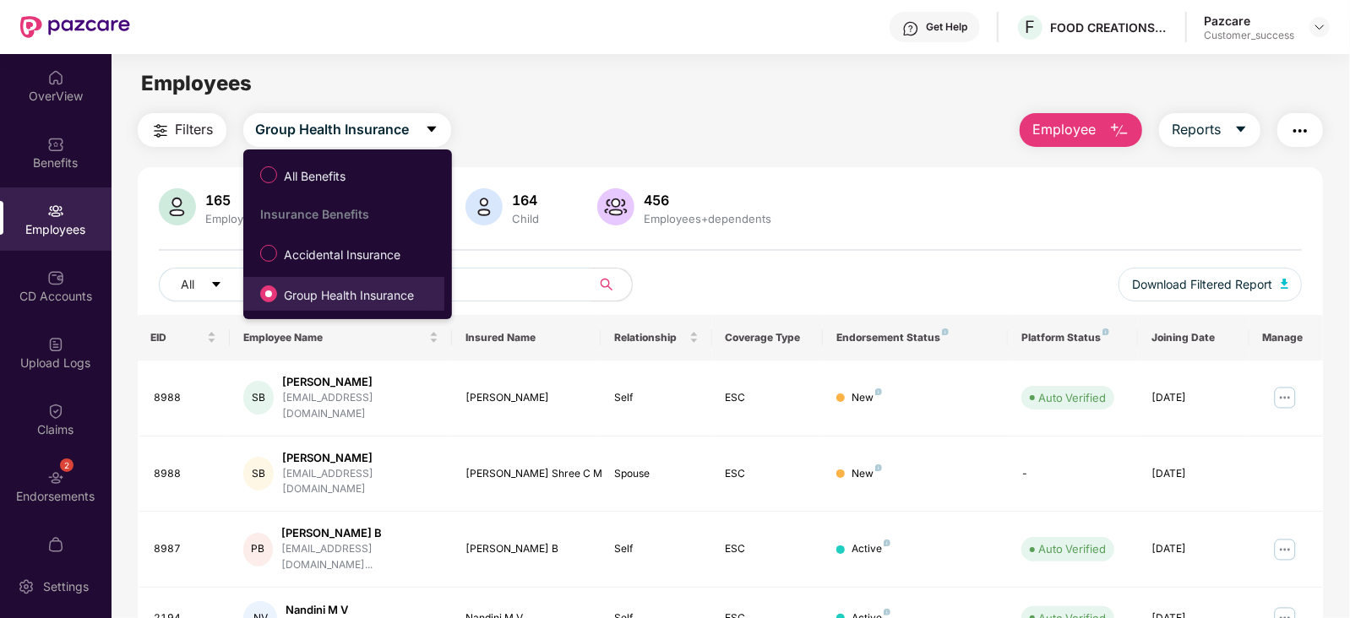
click at [338, 300] on span "Group Health Insurance" at bounding box center [349, 295] width 144 height 19
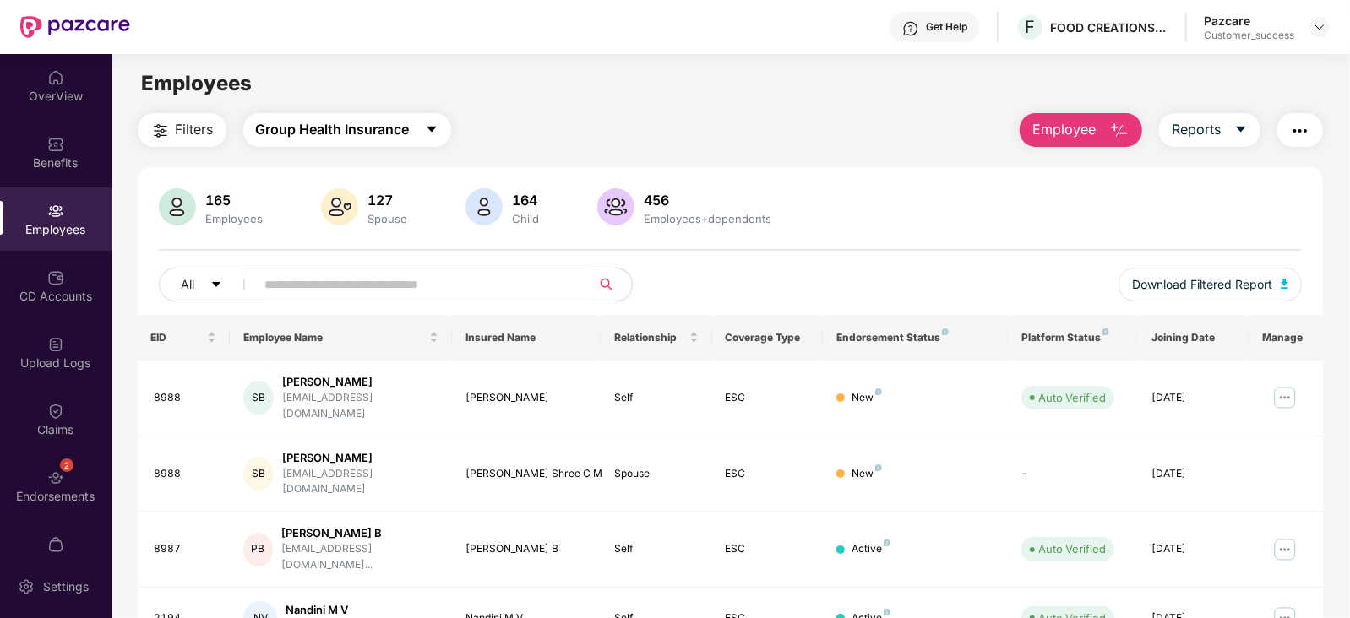
click at [352, 128] on span "Group Health Insurance" at bounding box center [333, 129] width 154 height 21
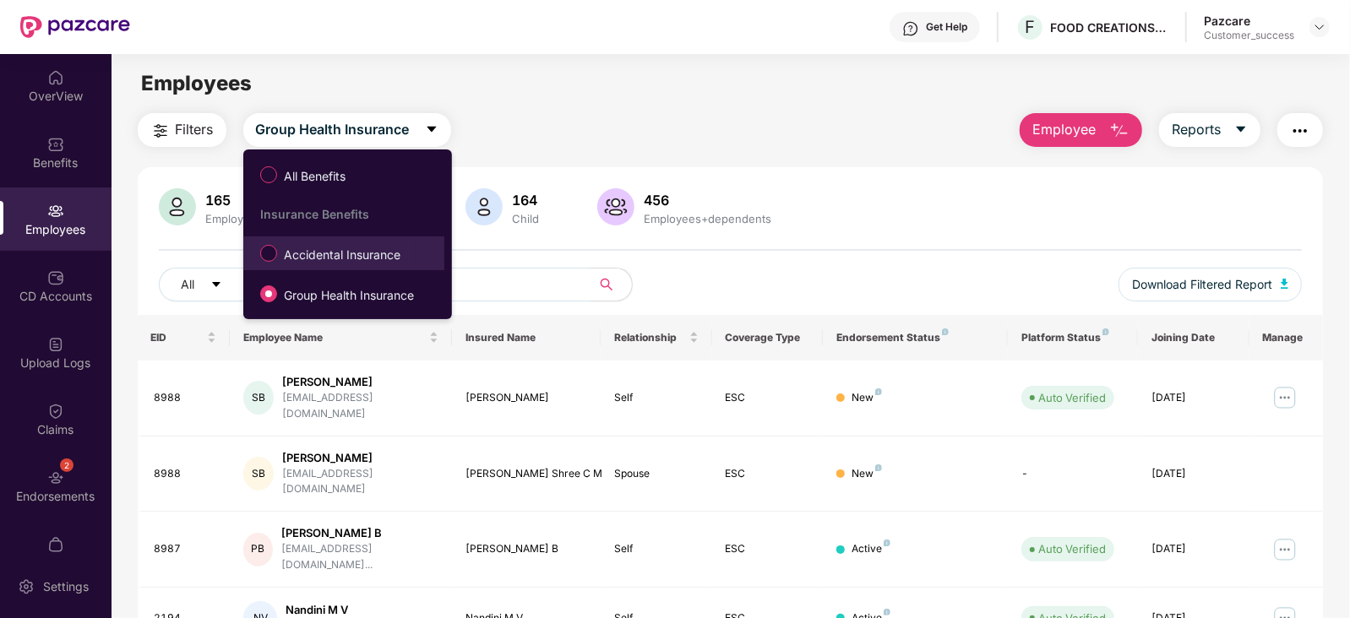
click at [346, 259] on span "Accidental Insurance" at bounding box center [342, 255] width 130 height 19
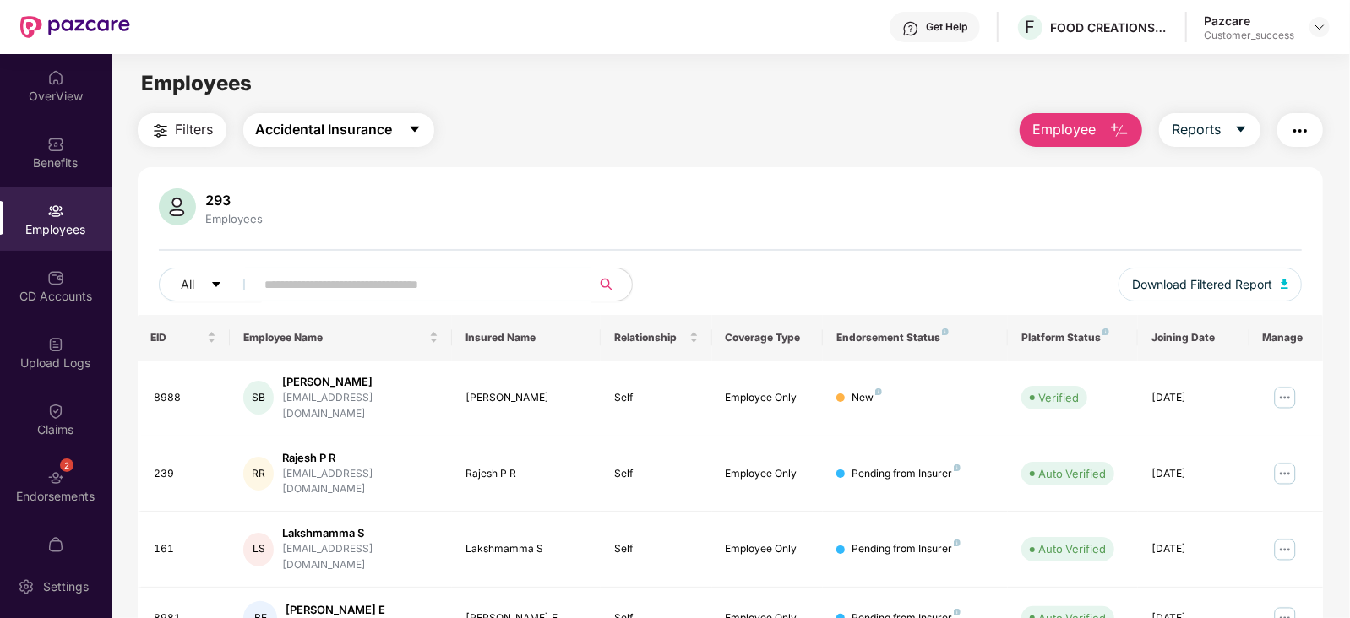
click at [357, 128] on span "Accidental Insurance" at bounding box center [324, 129] width 137 height 21
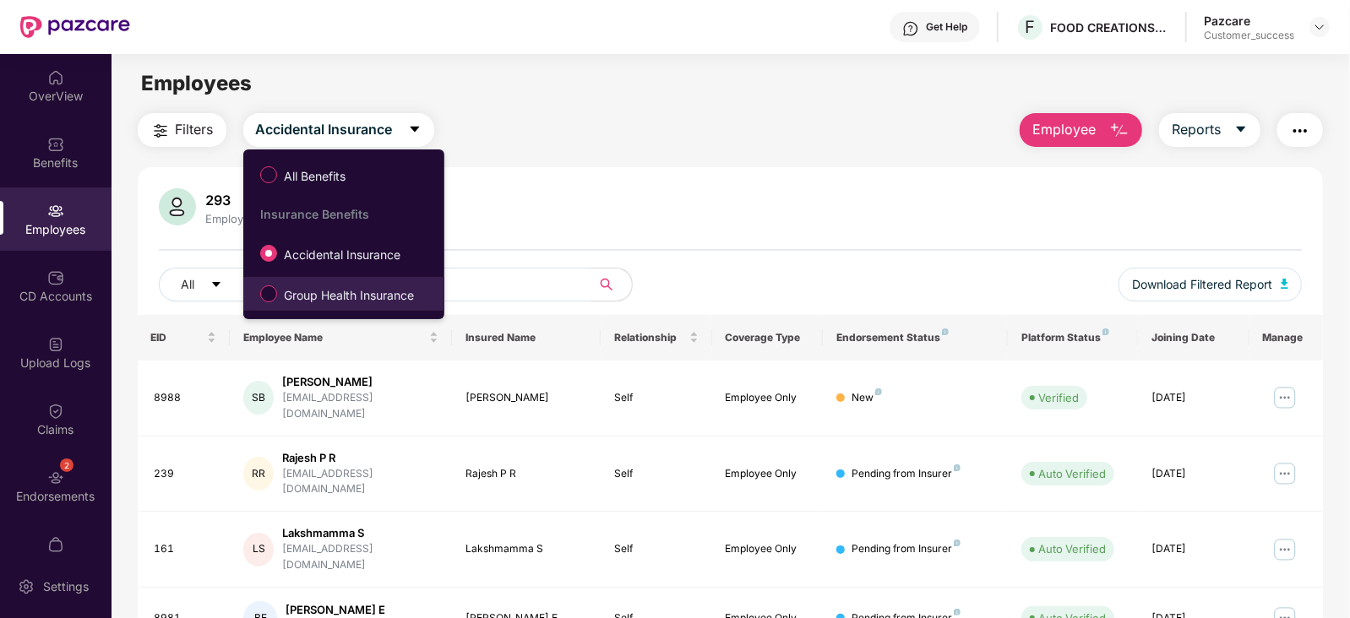
click at [340, 286] on span "Group Health Insurance" at bounding box center [349, 295] width 144 height 19
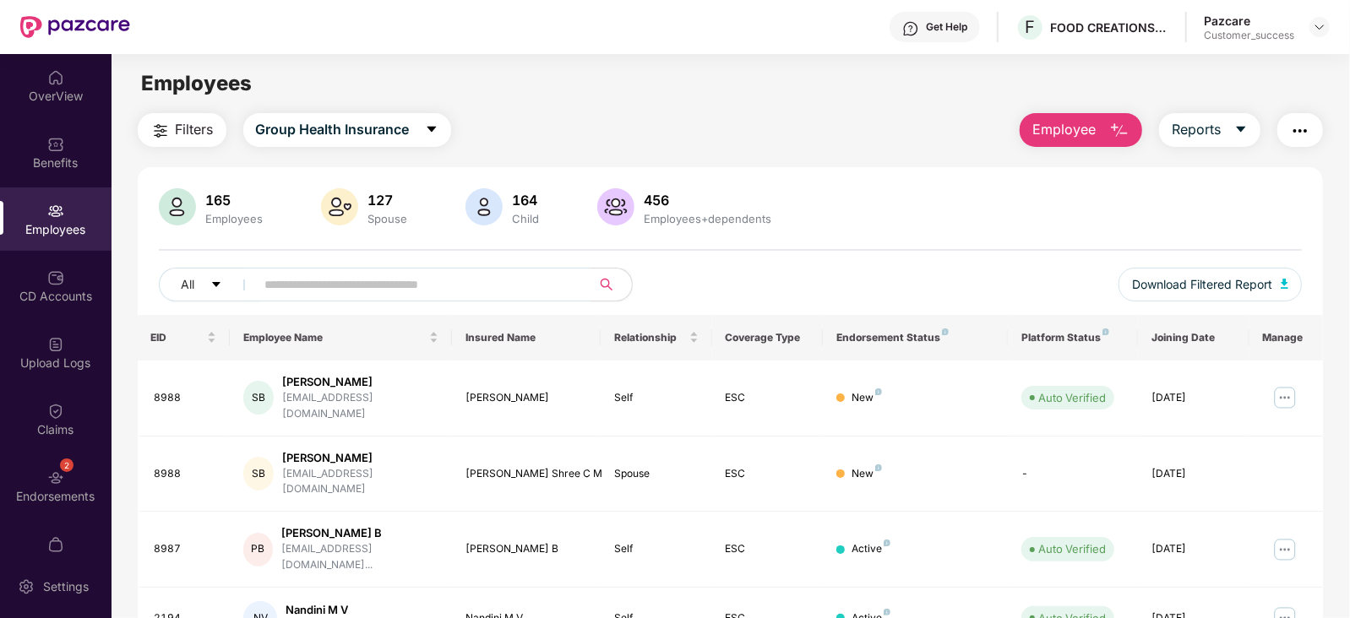
click at [249, 204] on div "165" at bounding box center [235, 200] width 64 height 17
drag, startPoint x: 249, startPoint y: 204, endPoint x: 205, endPoint y: 196, distance: 44.7
click at [205, 196] on div "165" at bounding box center [235, 200] width 64 height 17
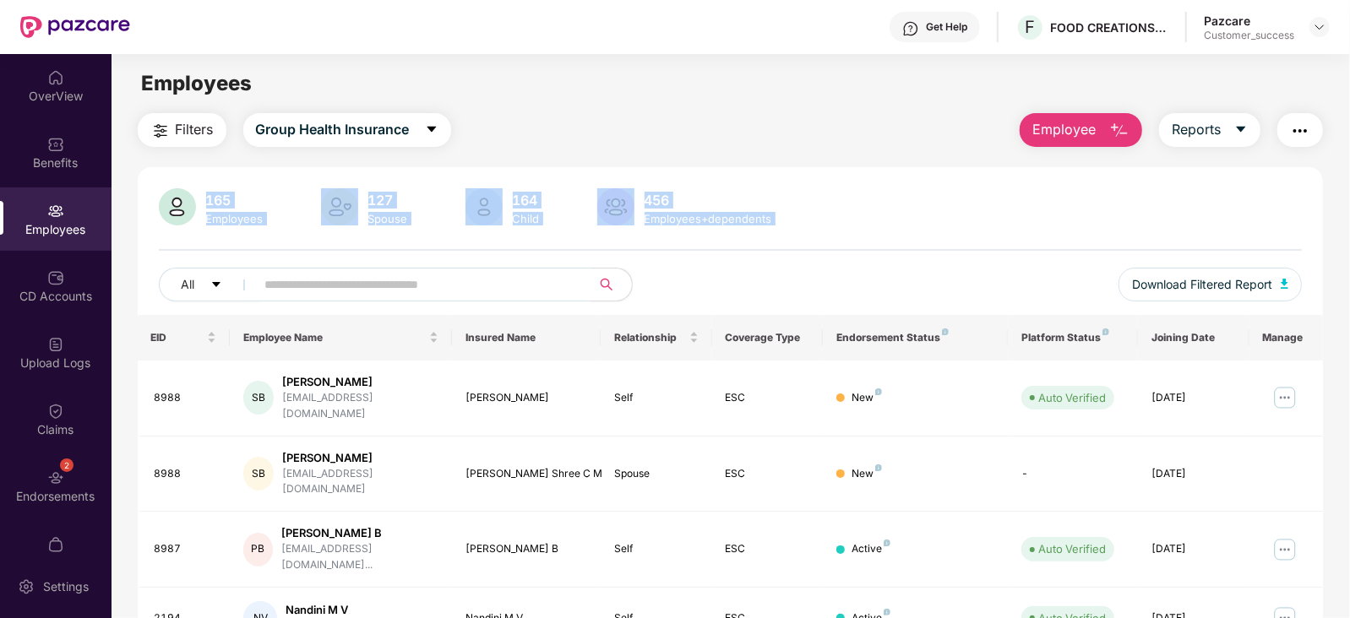
drag, startPoint x: 205, startPoint y: 196, endPoint x: 266, endPoint y: 242, distance: 76.5
click at [266, 242] on div "165 Employees 127 Spouse 164 Child 456 Employees+dependents All Download Filter…" at bounding box center [731, 251] width 1186 height 127
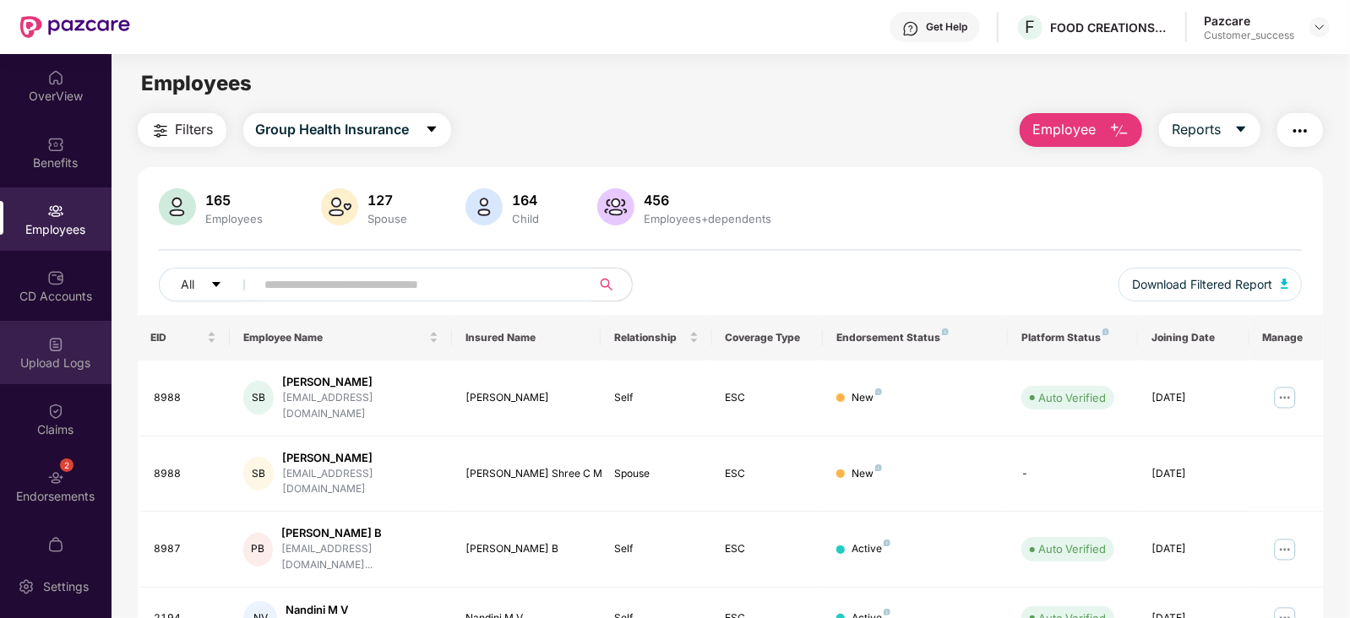
click at [64, 371] on div "Upload Logs" at bounding box center [55, 352] width 111 height 63
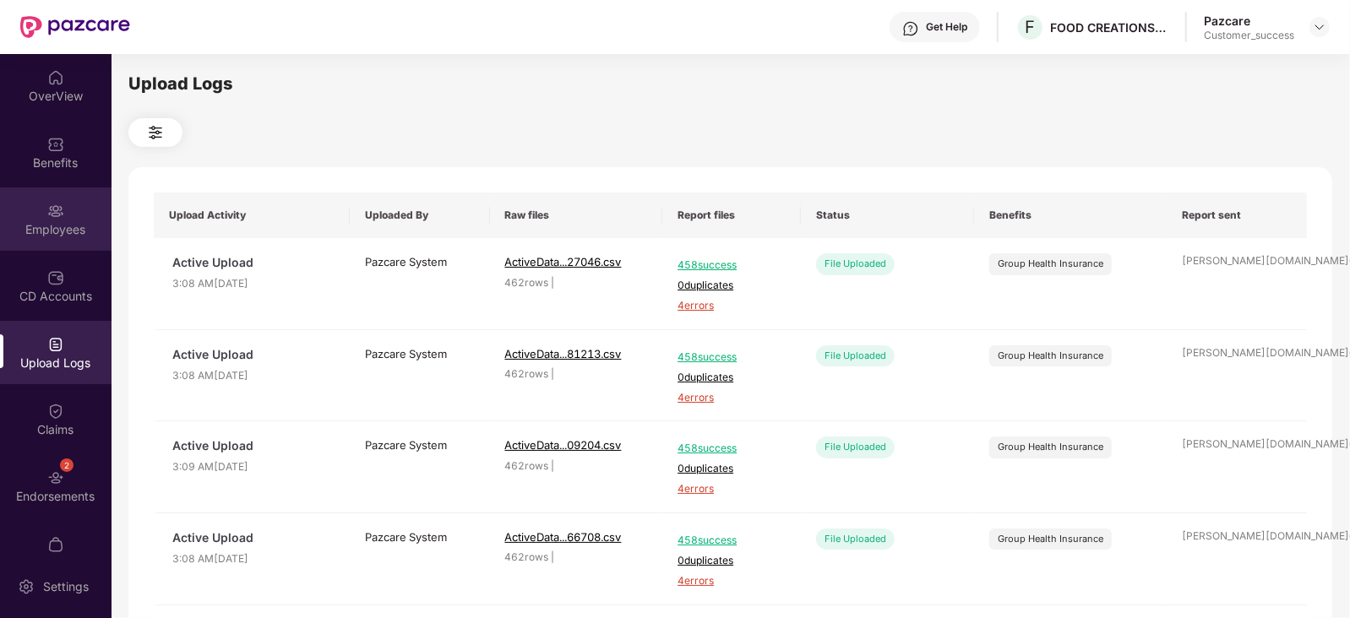
click at [52, 231] on div "Employees" at bounding box center [55, 229] width 111 height 17
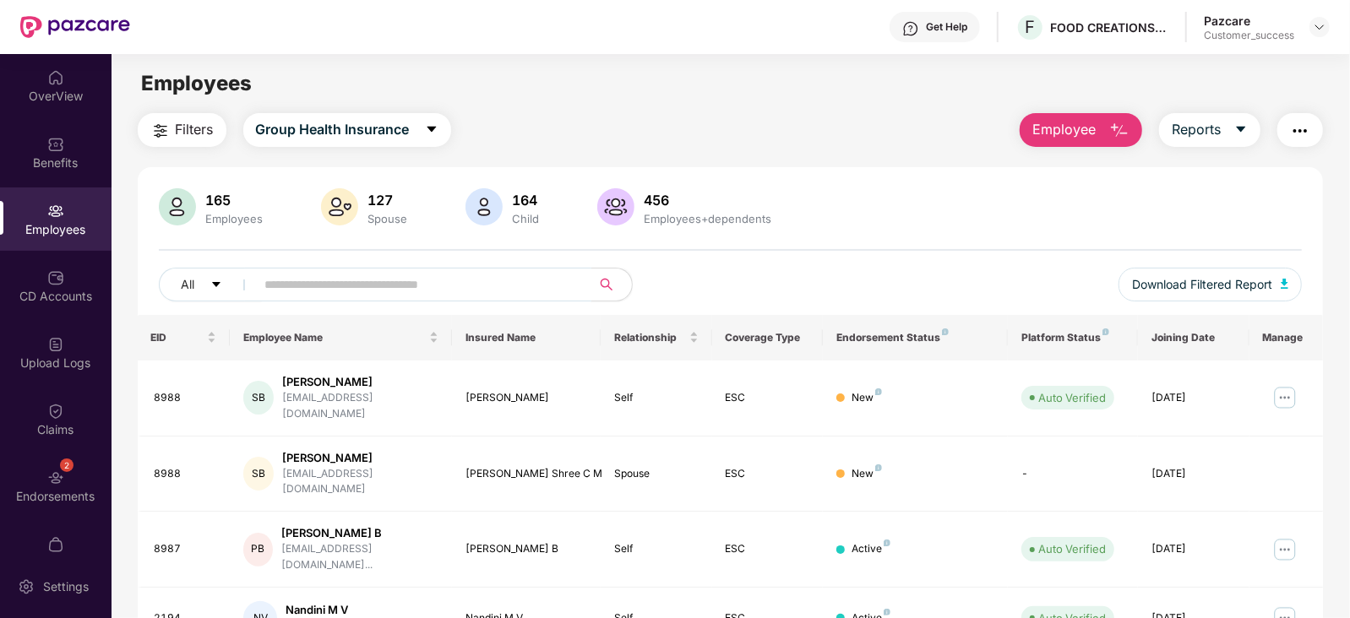
click at [355, 296] on input "text" at bounding box center [416, 284] width 303 height 25
paste input "***"
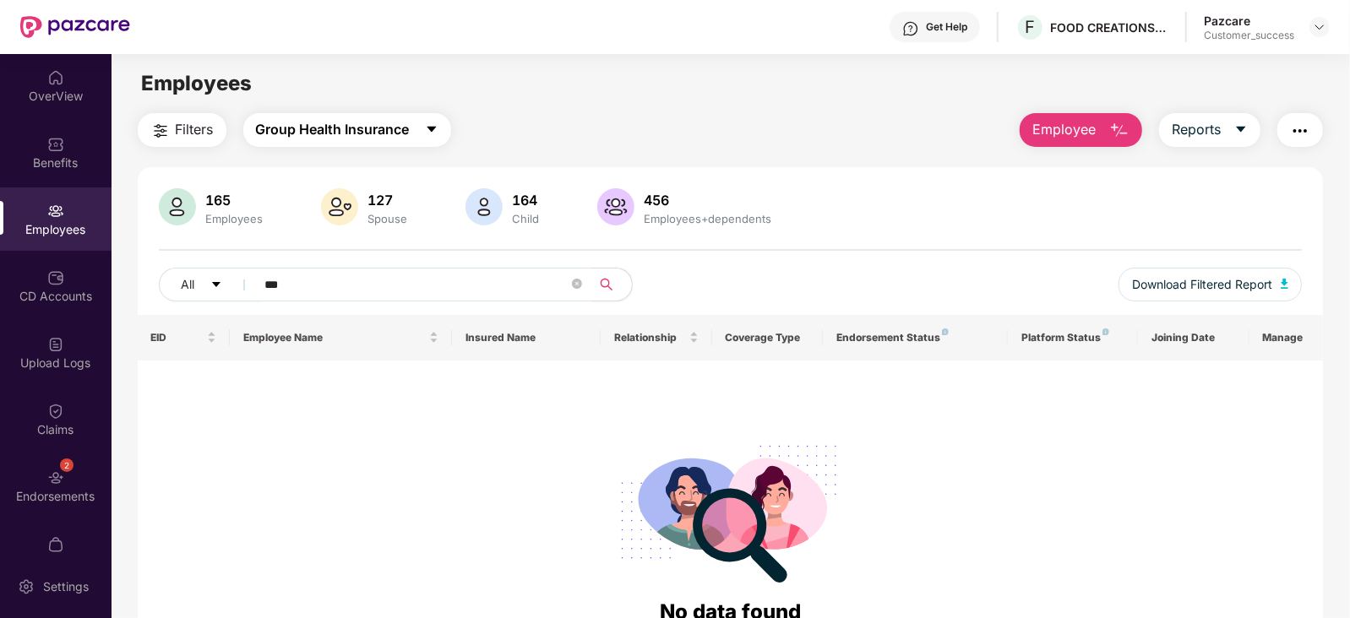
click at [361, 117] on button "Group Health Insurance" at bounding box center [347, 130] width 208 height 34
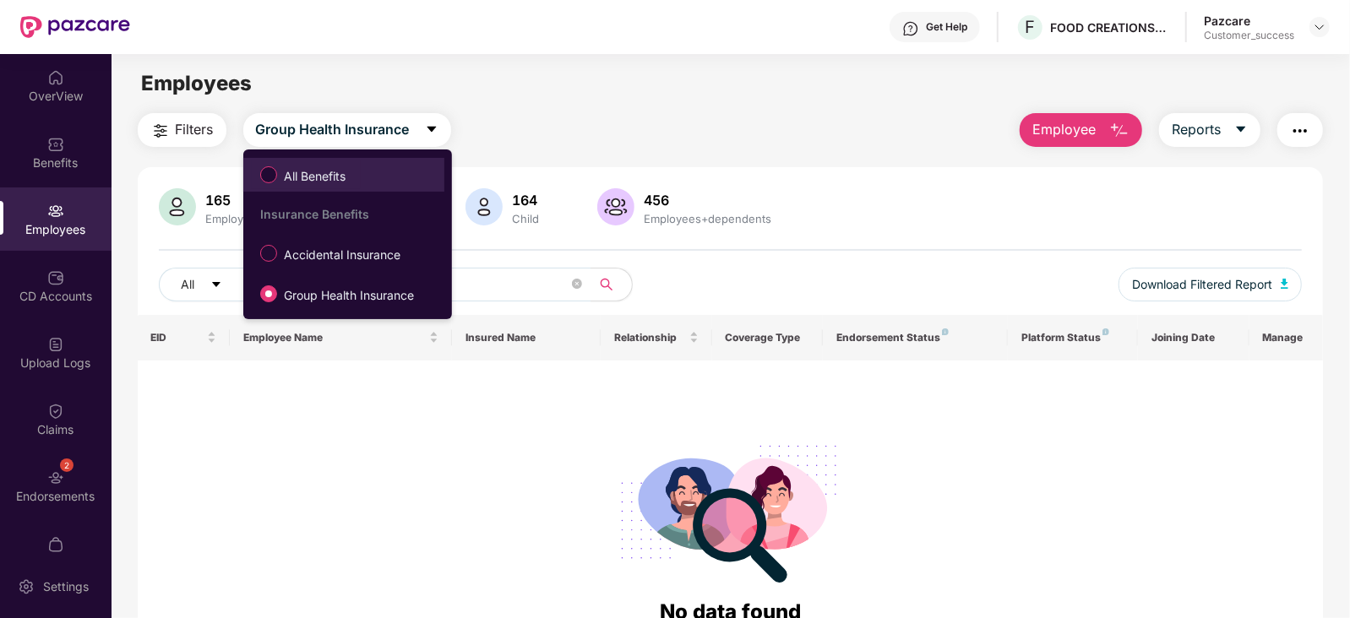
click at [344, 166] on label "All Benefits" at bounding box center [306, 174] width 109 height 29
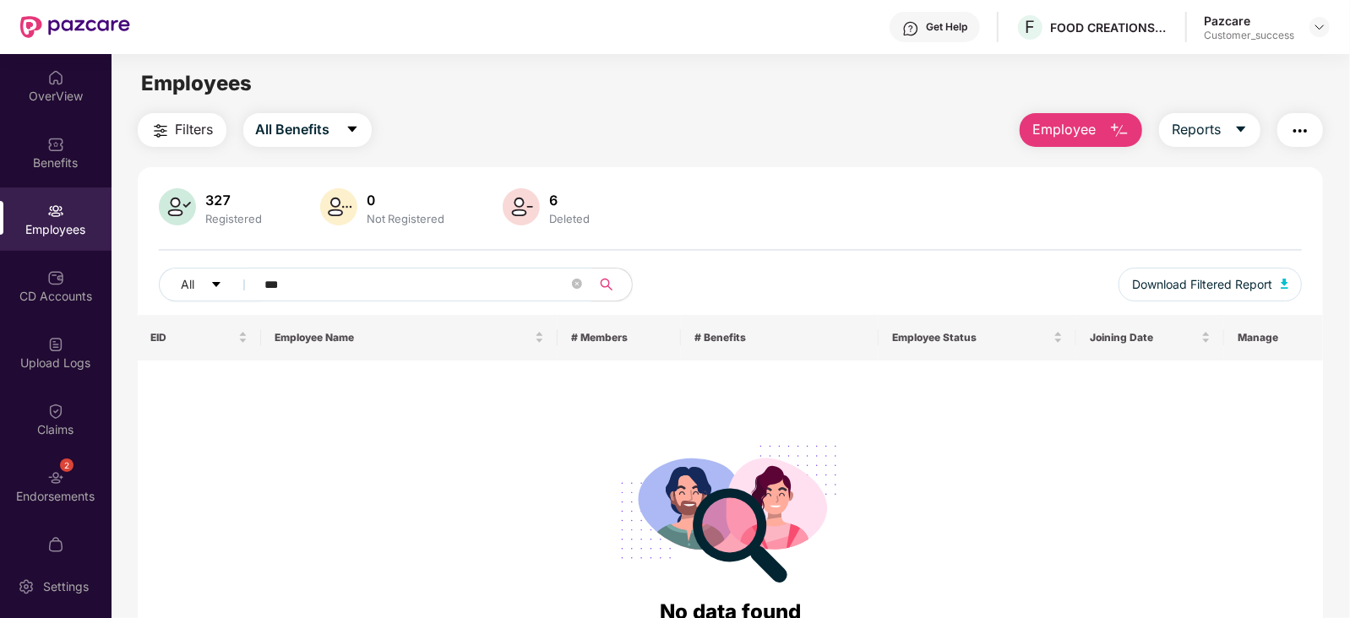
click at [345, 293] on input "***" at bounding box center [416, 284] width 303 height 25
click at [324, 289] on input "***" at bounding box center [416, 284] width 303 height 25
type input "*"
paste input "**********"
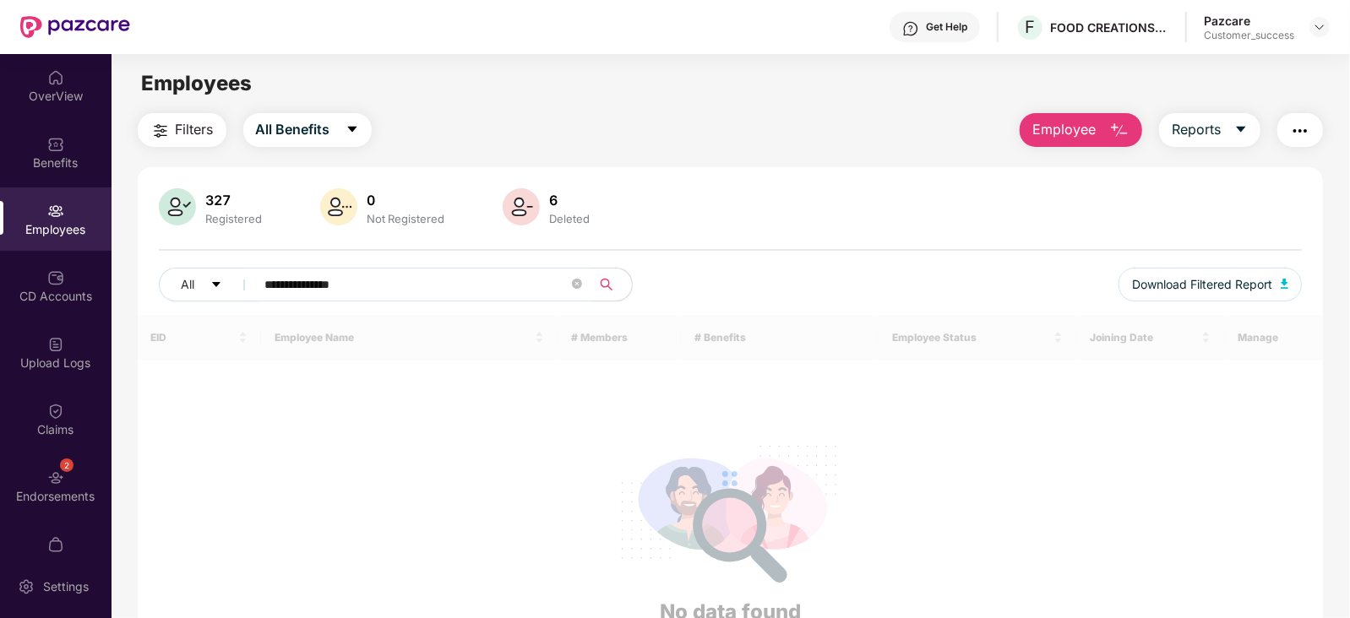
type input "**********"
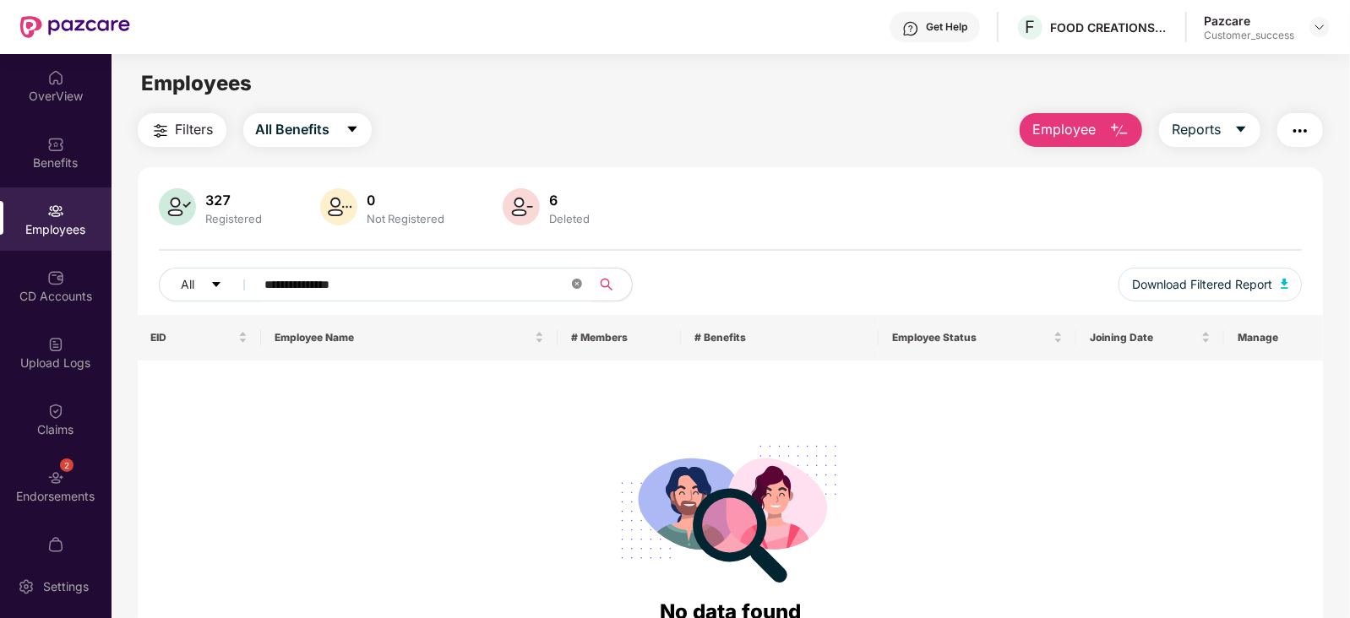
click at [573, 287] on icon "close-circle" at bounding box center [577, 284] width 10 height 10
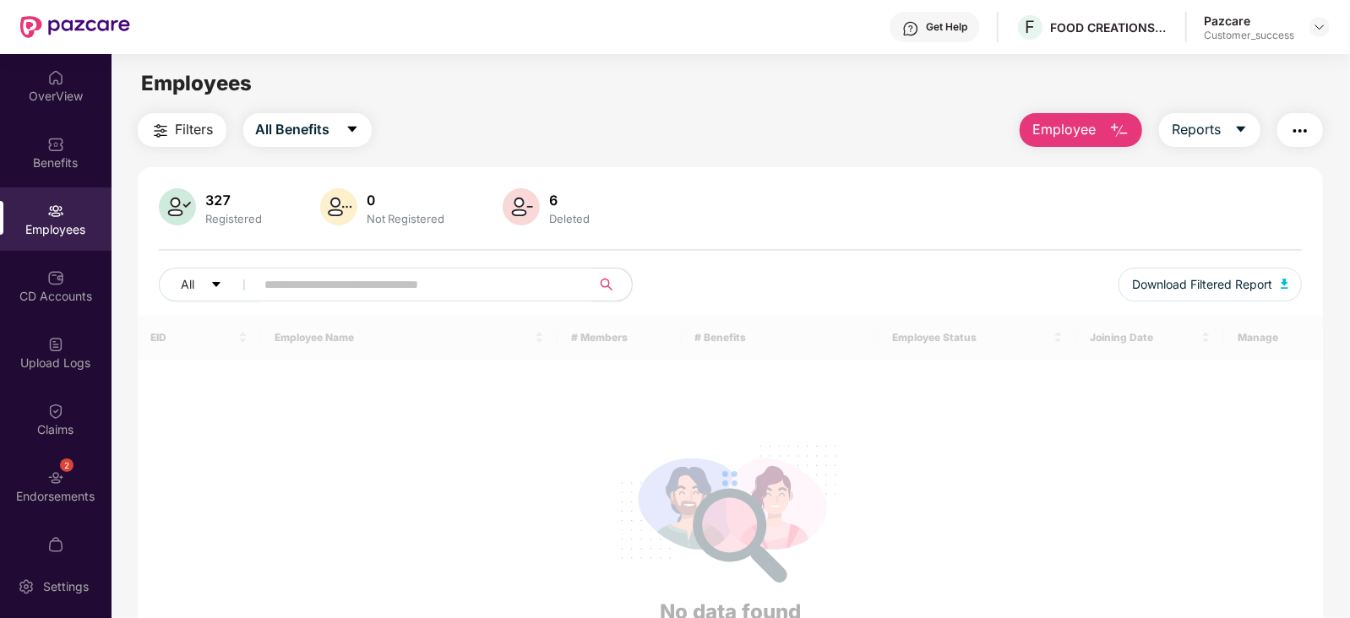
paste input "**********"
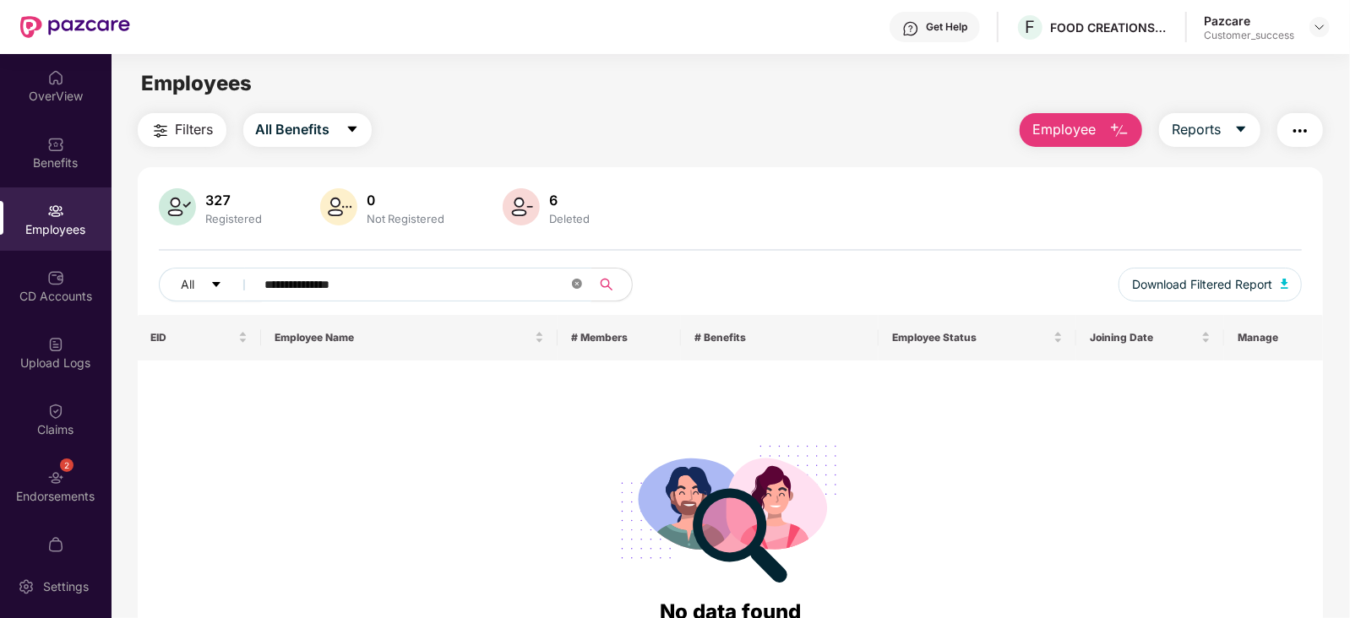
type input "**********"
click at [576, 286] on icon "close-circle" at bounding box center [577, 284] width 10 height 10
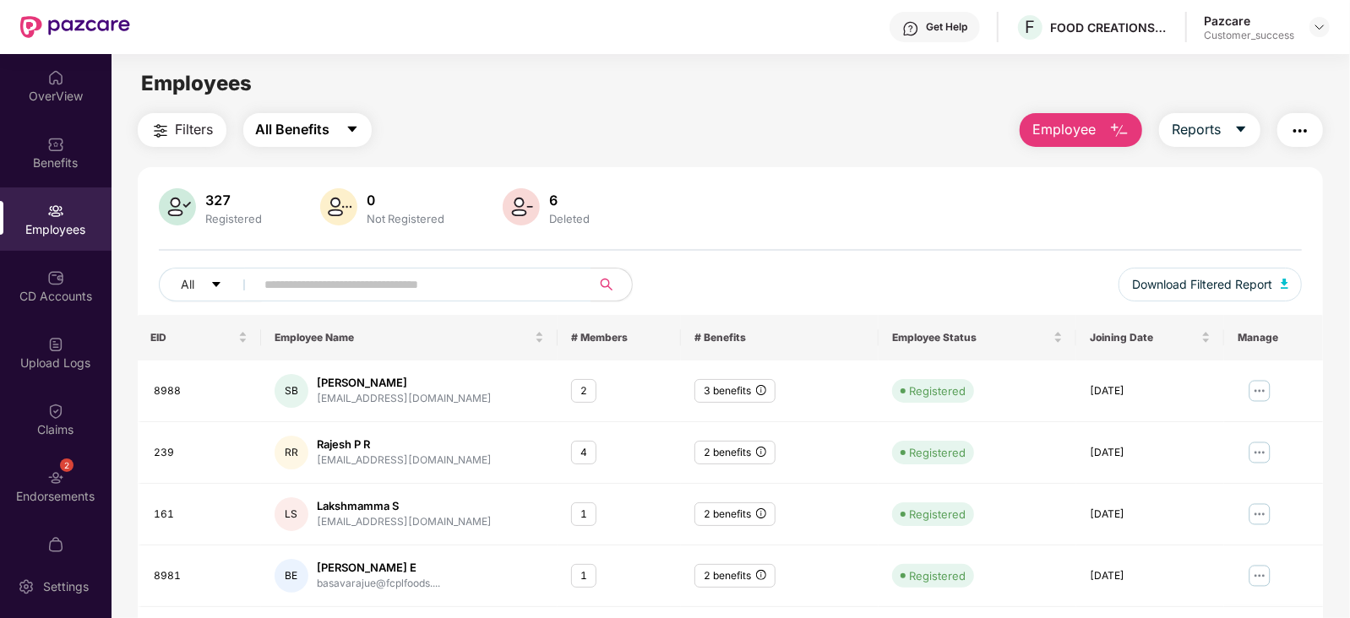
click at [363, 134] on button "All Benefits" at bounding box center [307, 130] width 128 height 34
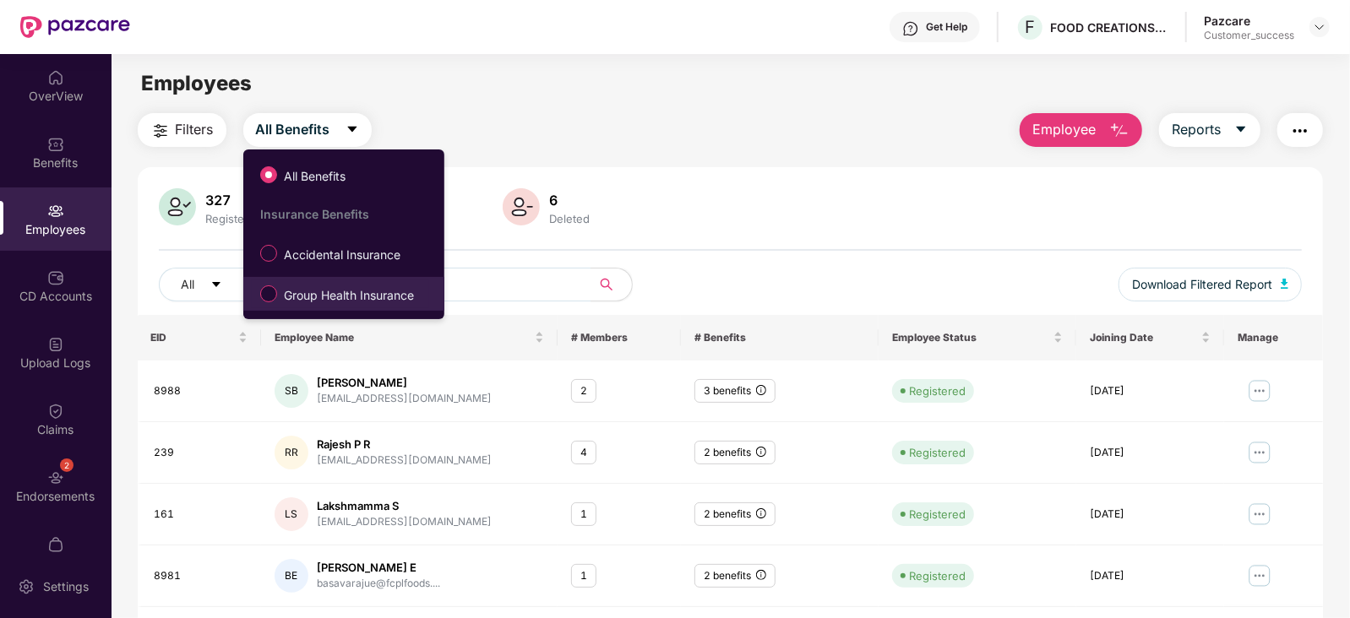
click at [354, 291] on span "Group Health Insurance" at bounding box center [349, 295] width 144 height 19
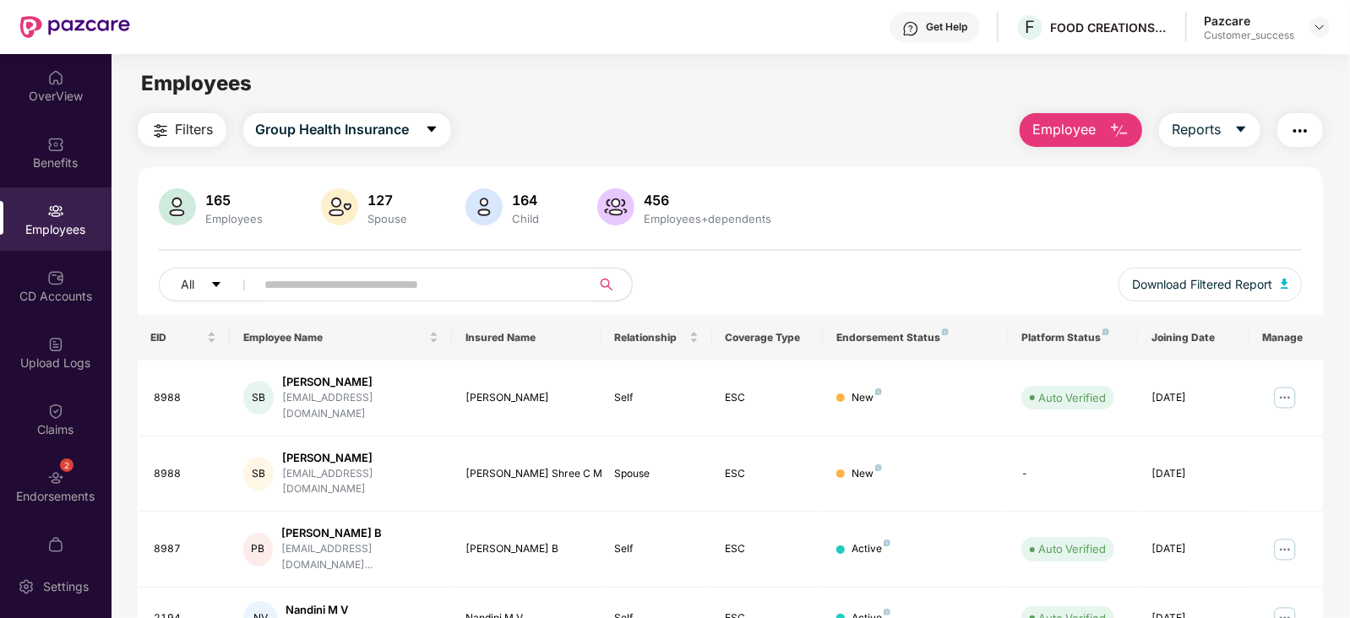
click at [347, 292] on input "text" at bounding box center [416, 284] width 303 height 25
paste input "****"
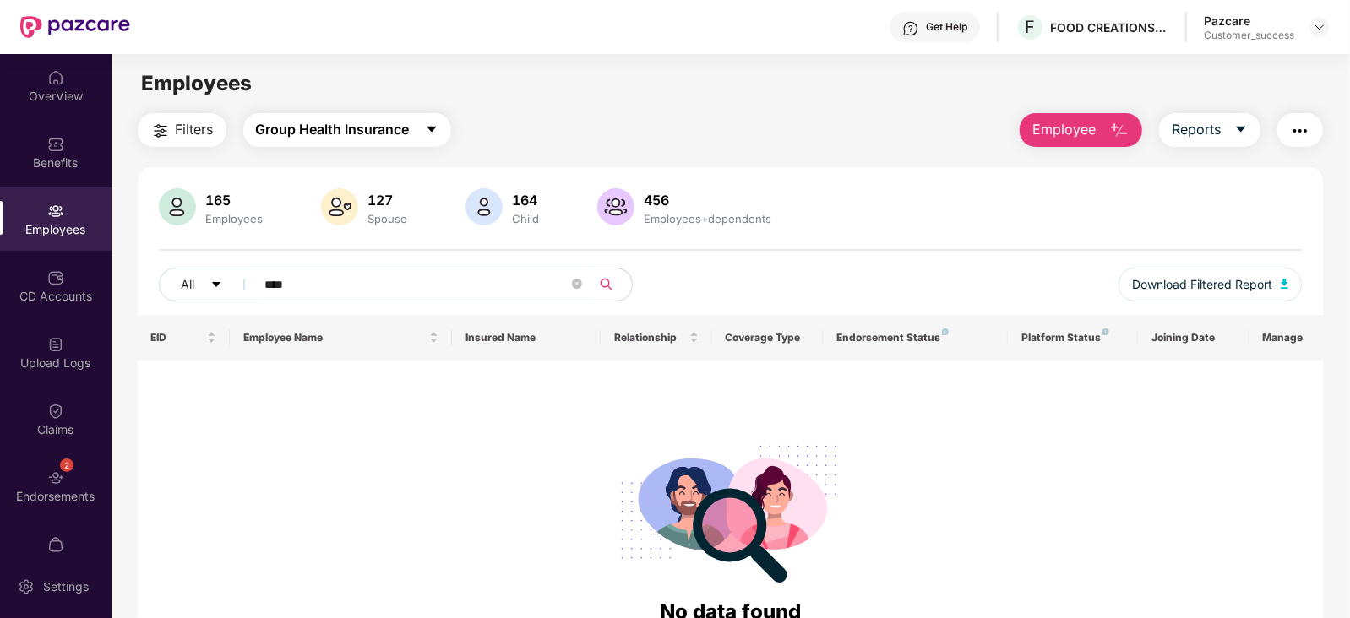
click at [429, 130] on icon "caret-down" at bounding box center [432, 129] width 14 height 14
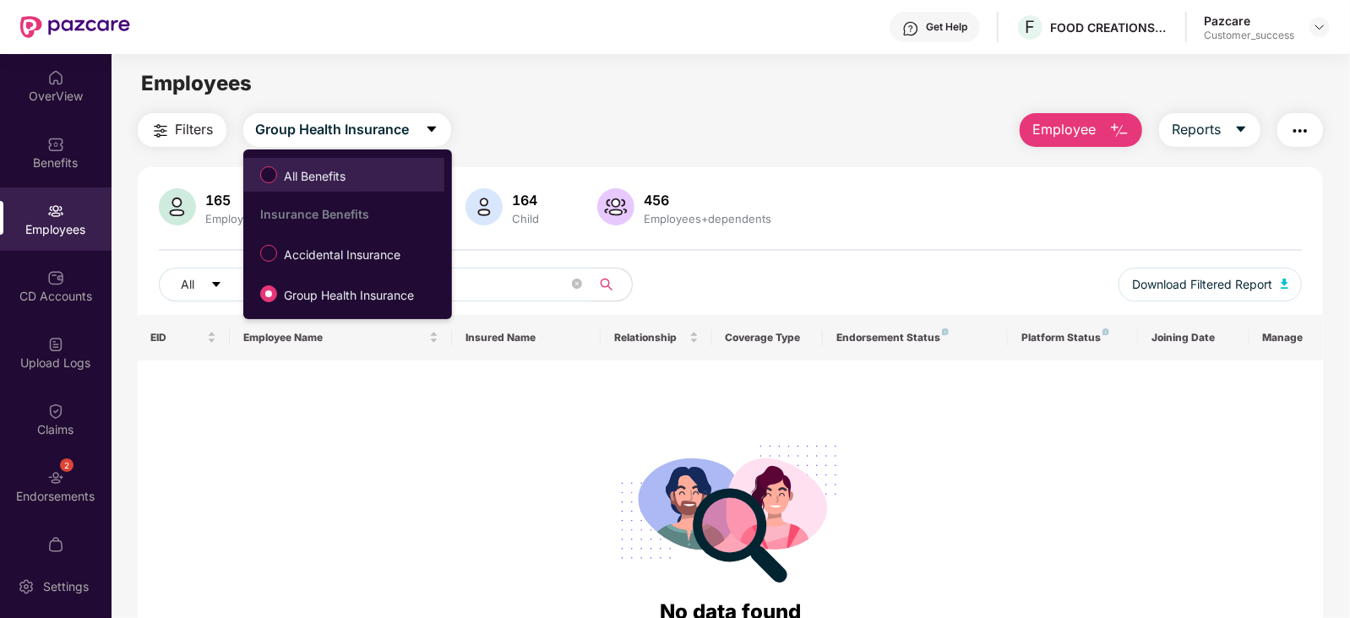
click at [341, 187] on label "All Benefits" at bounding box center [306, 174] width 109 height 29
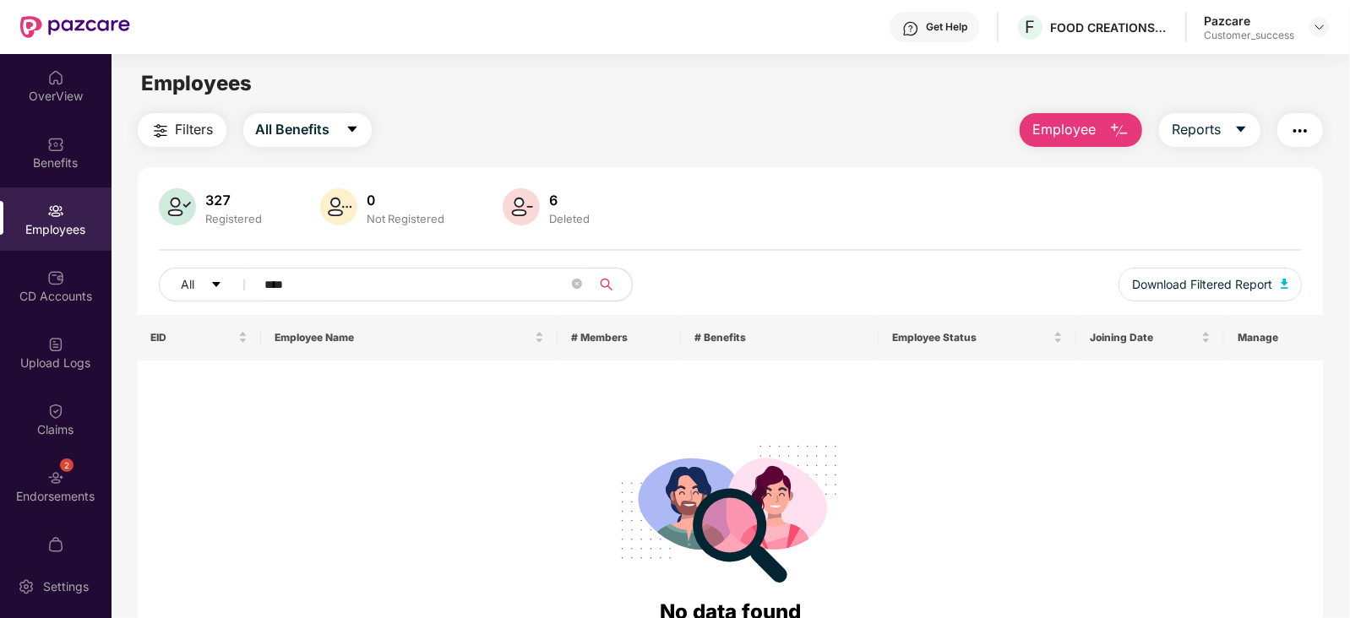
click at [343, 275] on input "****" at bounding box center [416, 284] width 303 height 25
type input "*"
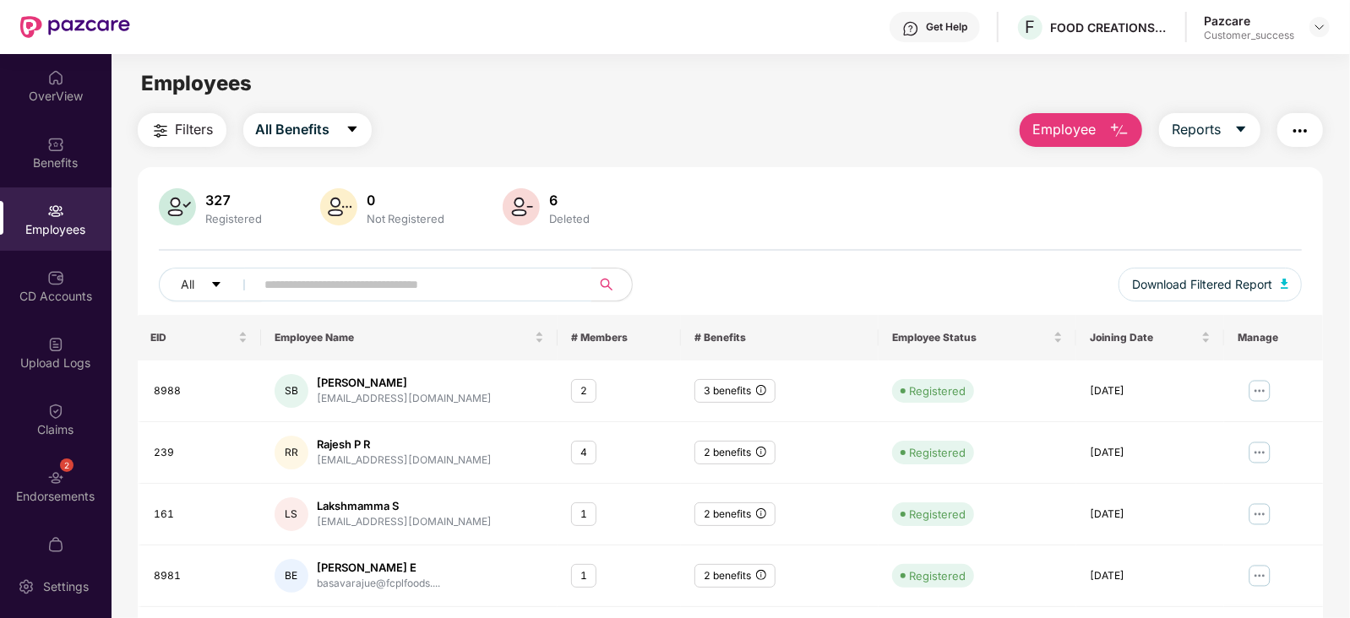
click at [343, 278] on input "text" at bounding box center [416, 284] width 303 height 25
paste input "****"
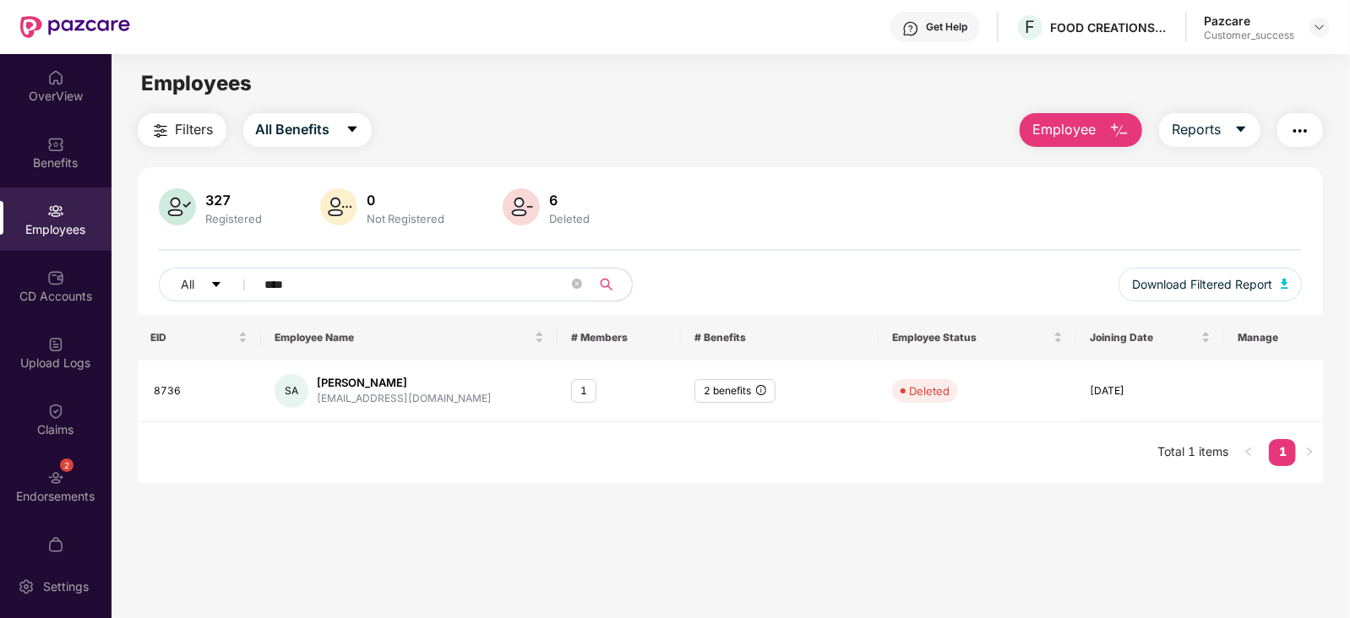
type input "****"
click at [387, 399] on div "sam075612@gmail.com" at bounding box center [404, 399] width 175 height 16
click at [1121, 384] on div "01 Aug 2018" at bounding box center [1149, 391] width 121 height 16
click at [391, 394] on div "sam075612@gmail.com" at bounding box center [404, 399] width 175 height 16
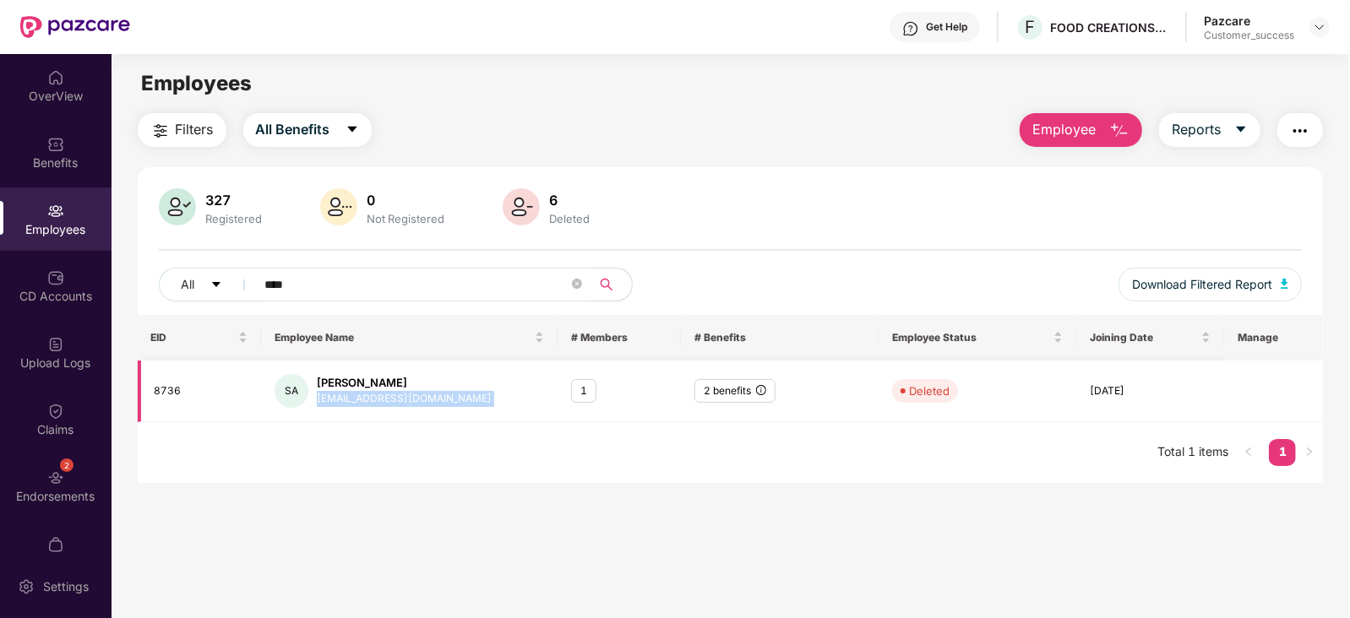
click at [391, 394] on div "sam075612@gmail.com" at bounding box center [404, 399] width 175 height 16
click at [286, 387] on div "SA" at bounding box center [291, 391] width 34 height 34
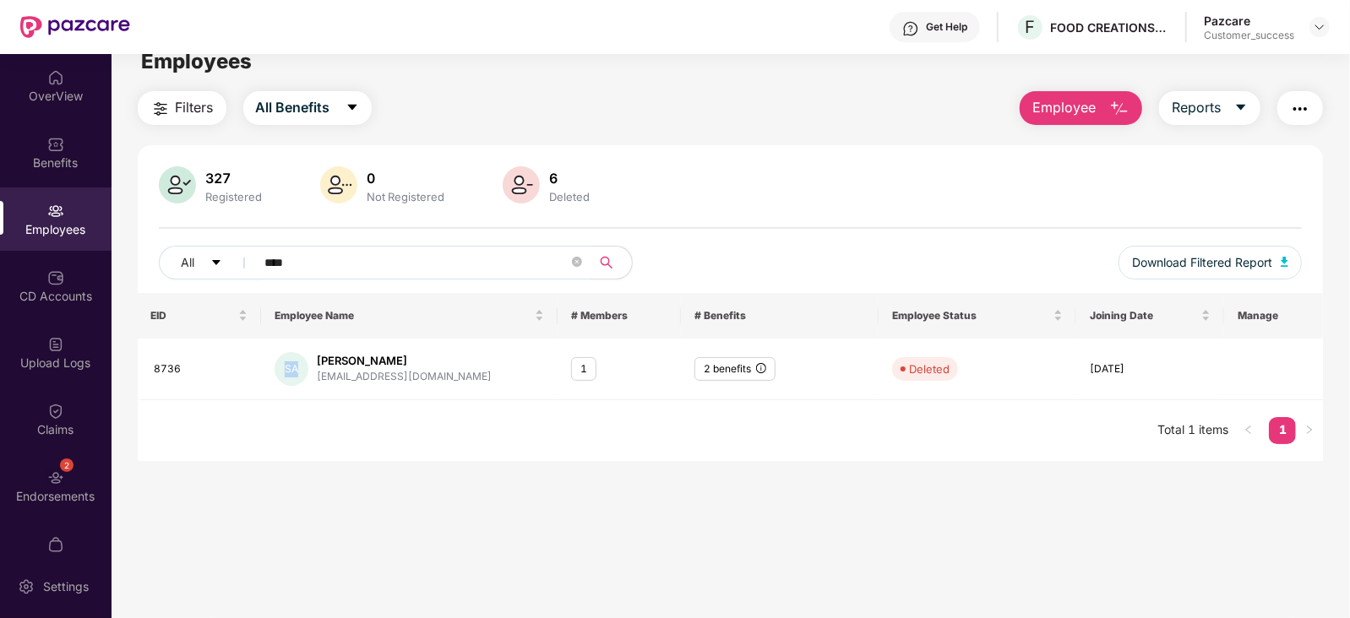
scroll to position [54, 0]
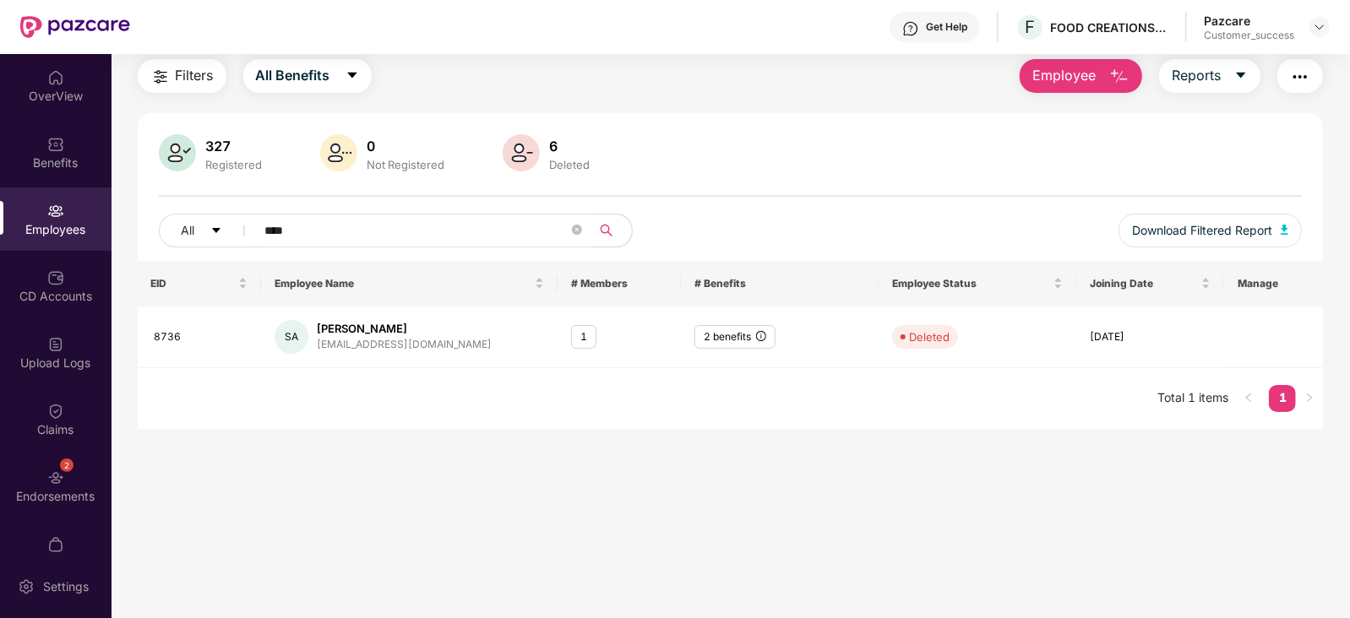
click at [626, 475] on main "Employees Filters All Benefits Employee Reports 327 Registered 0 Not Registered…" at bounding box center [729, 309] width 1237 height 618
click at [1203, 281] on div "Joining Date" at bounding box center [1149, 283] width 121 height 16
click at [899, 428] on main "Employees Filters All Benefits Employee Reports 327 Registered 0 Not Registered…" at bounding box center [729, 309] width 1237 height 618
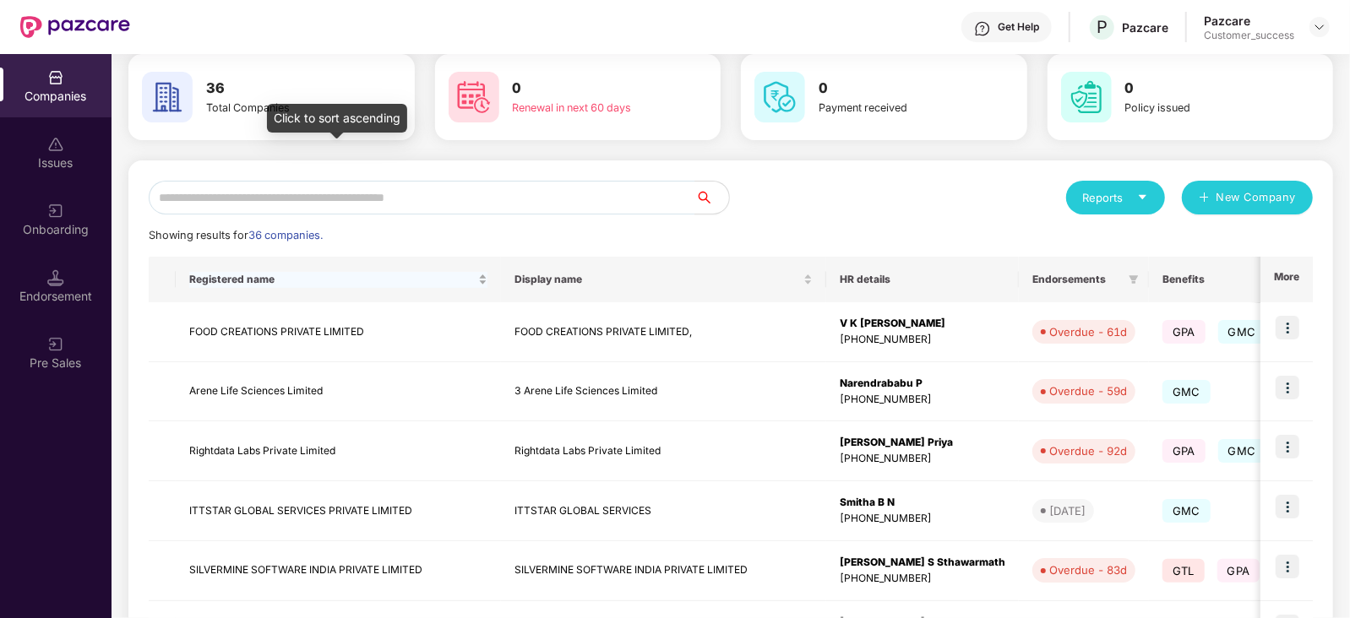
scroll to position [71, 0]
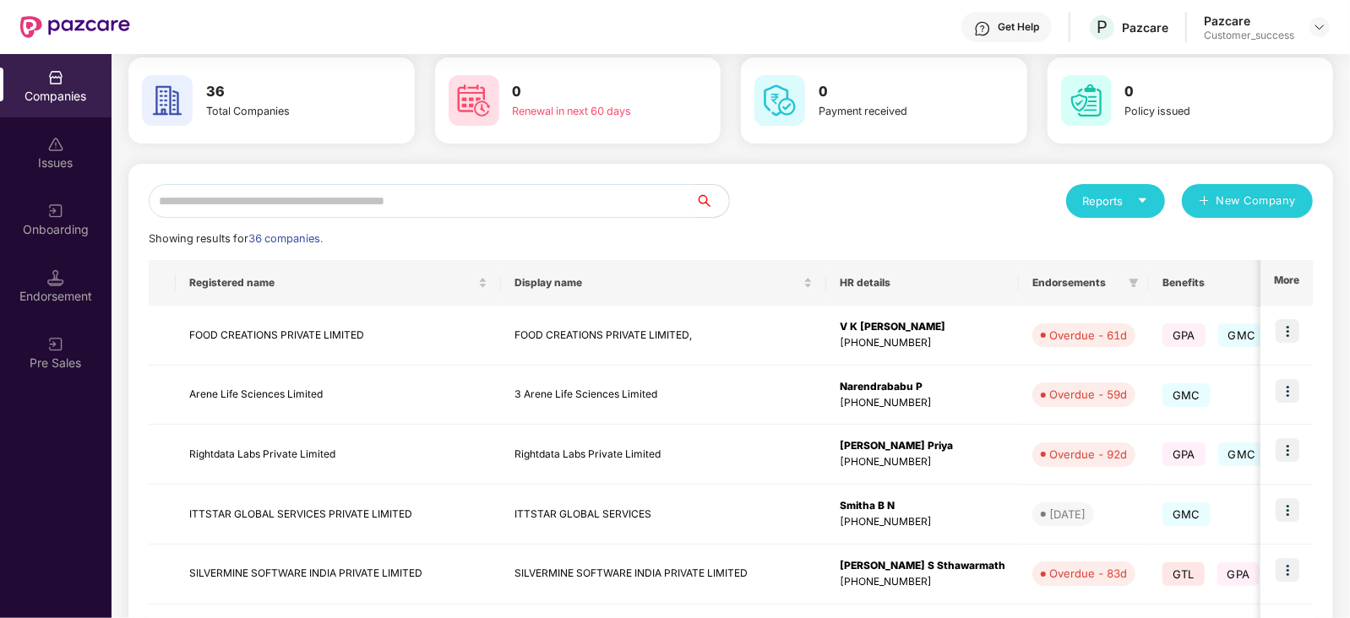
click at [322, 204] on input "text" at bounding box center [422, 201] width 546 height 34
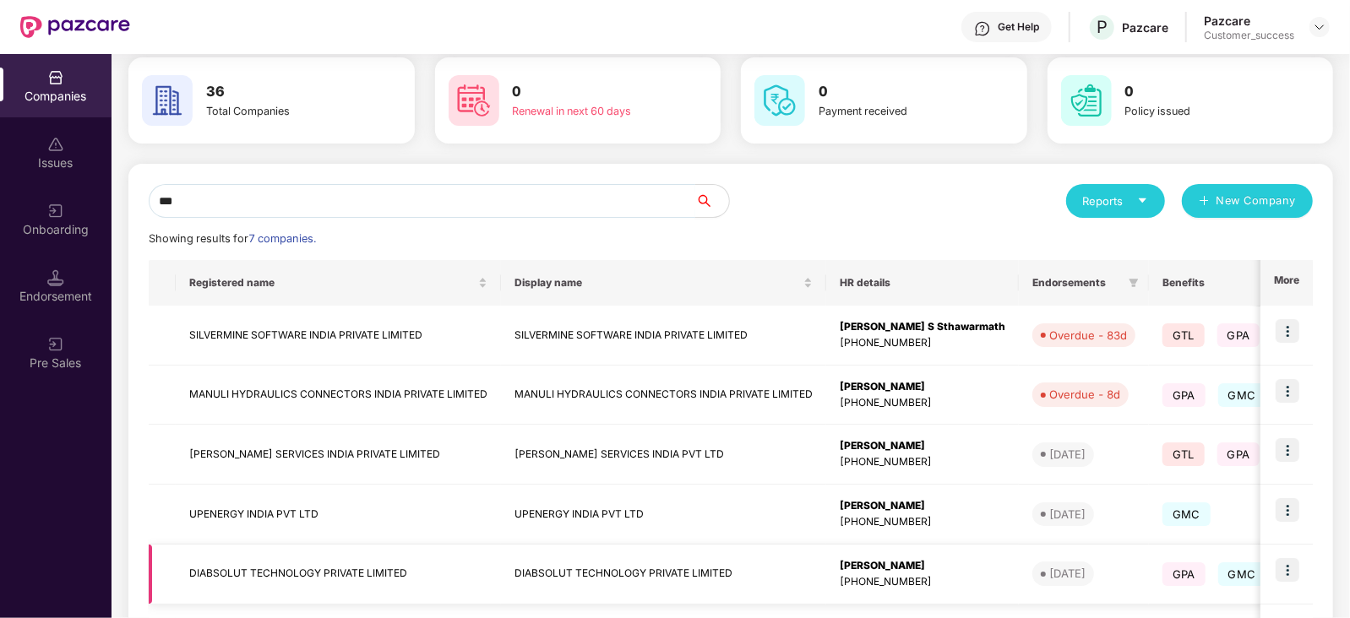
type input "***"
click at [1288, 573] on img at bounding box center [1287, 570] width 24 height 24
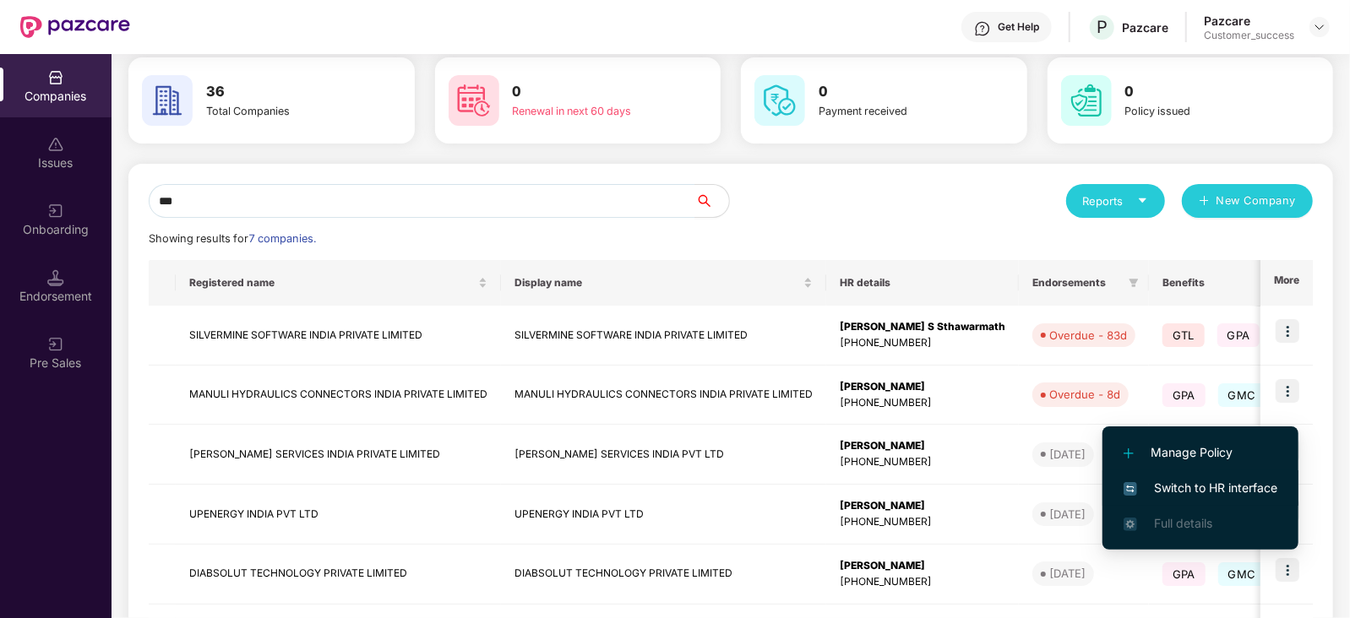
click at [1216, 486] on span "Switch to HR interface" at bounding box center [1200, 488] width 154 height 19
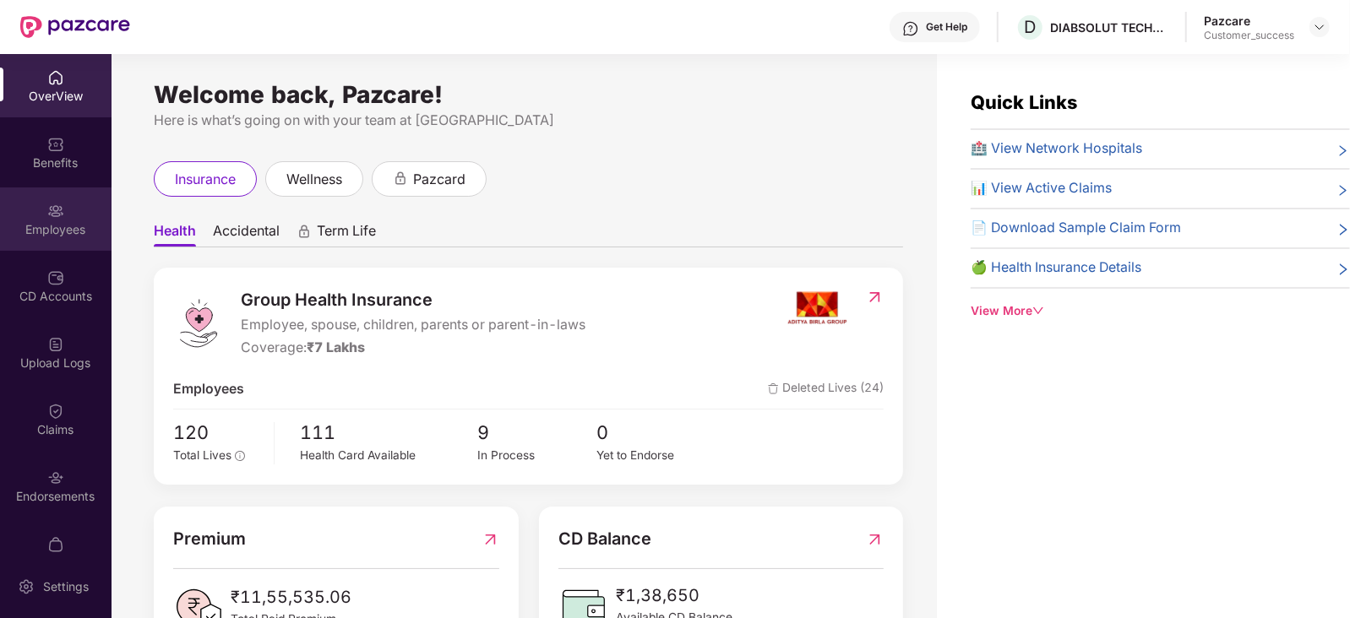
click at [57, 237] on div "Employees" at bounding box center [55, 229] width 111 height 17
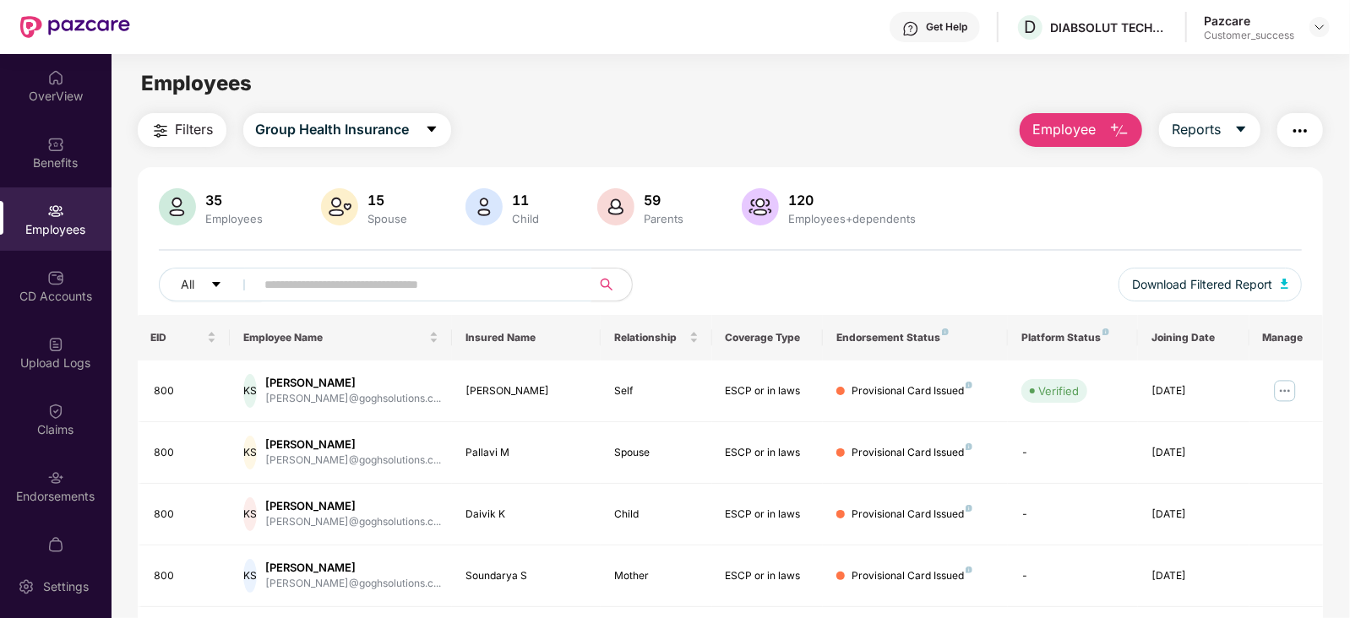
click at [292, 283] on input "text" at bounding box center [416, 284] width 303 height 25
paste input "**********"
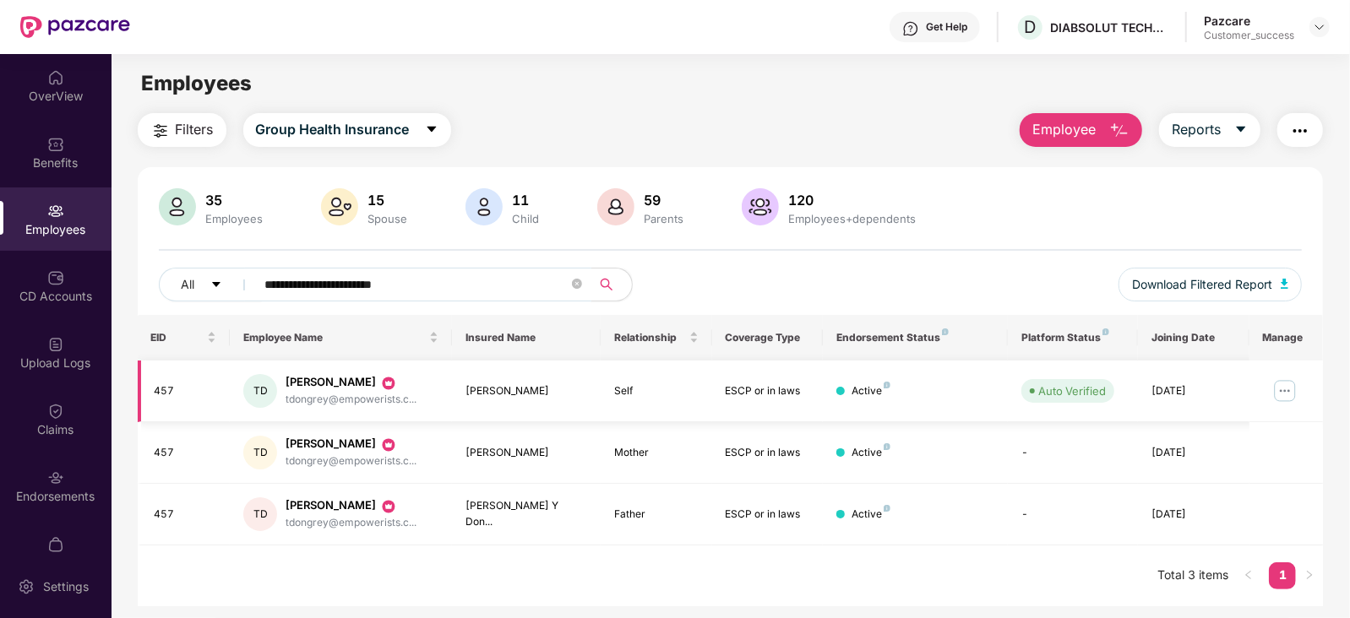
type input "**********"
click at [1284, 394] on img at bounding box center [1284, 391] width 27 height 27
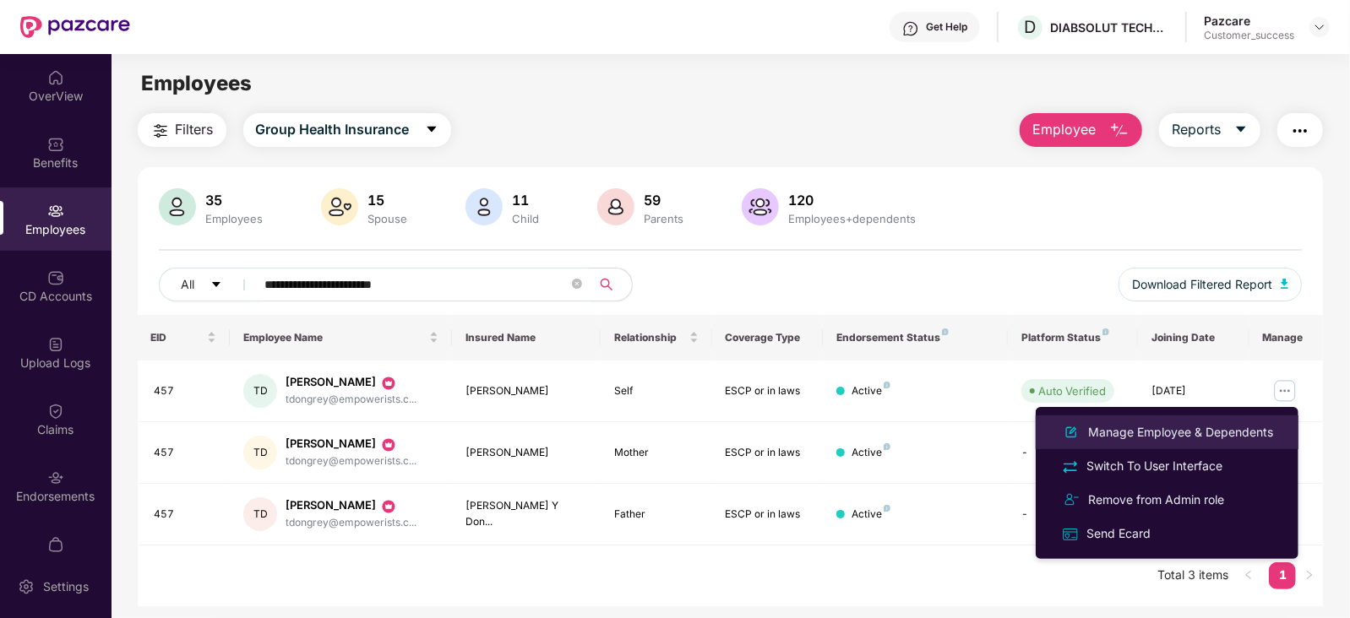
click at [1209, 433] on div "Manage Employee & Dependents" at bounding box center [1180, 432] width 192 height 19
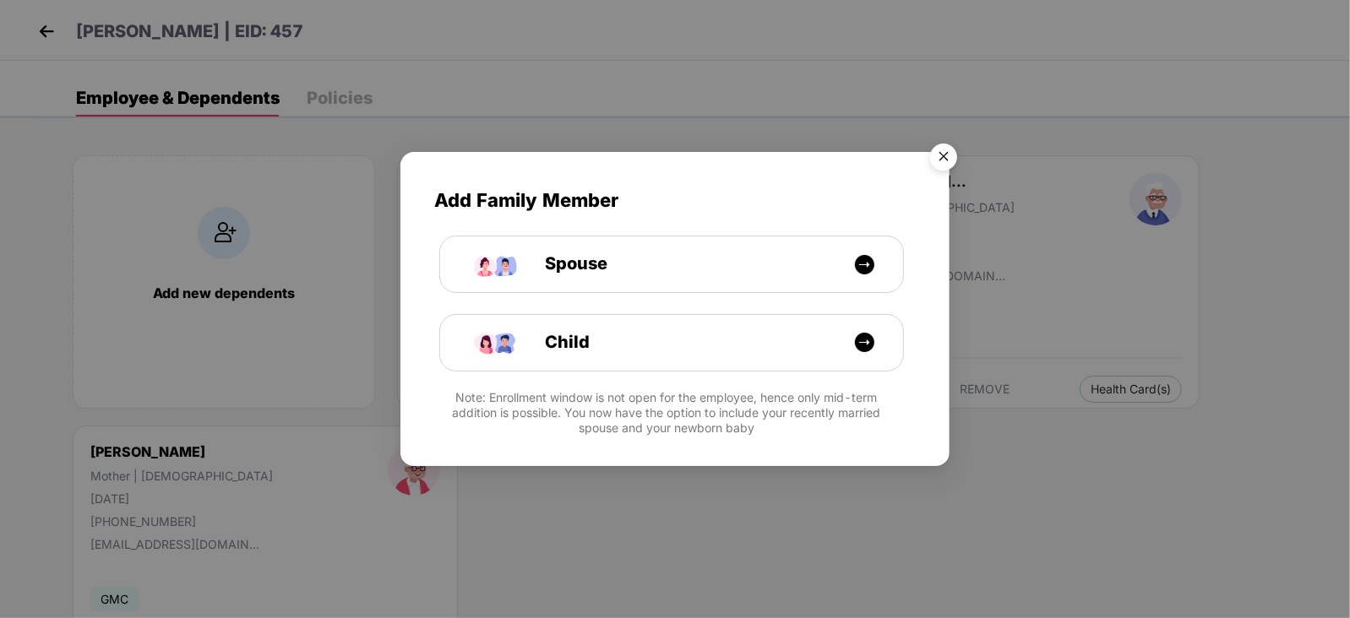
click at [942, 143] on img "Close" at bounding box center [943, 159] width 47 height 47
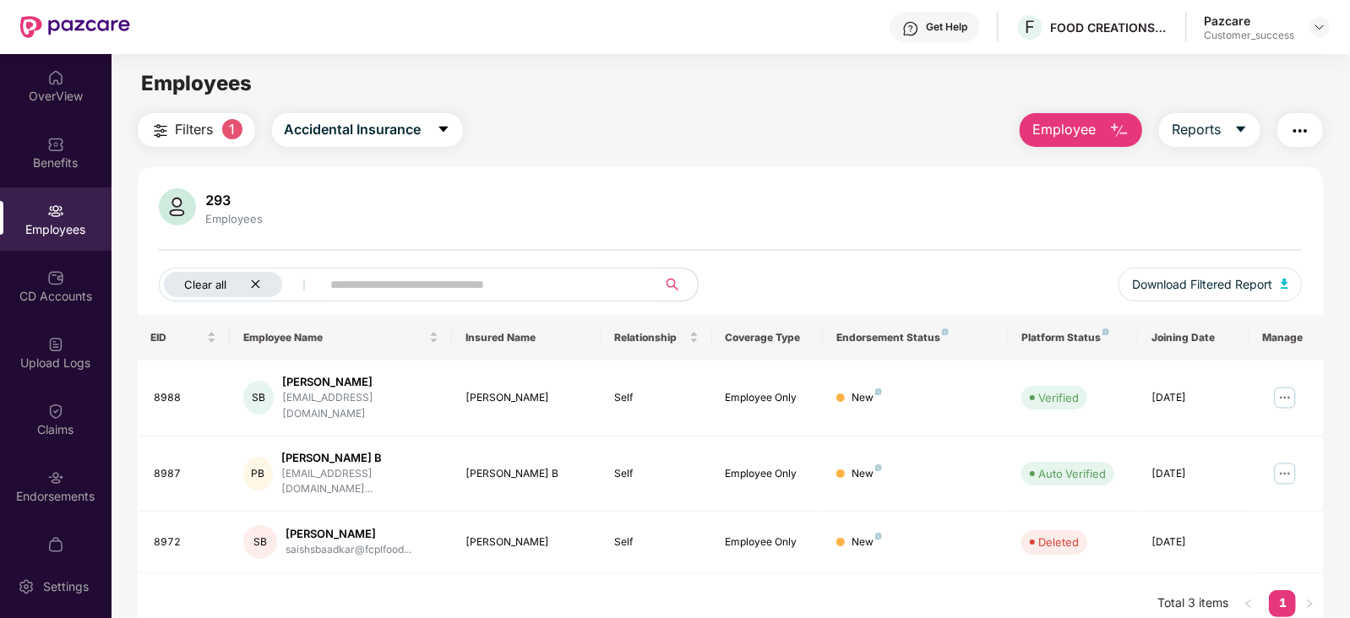
click at [262, 275] on div "Clear all" at bounding box center [223, 284] width 118 height 25
